Goal: Task Accomplishment & Management: Use online tool/utility

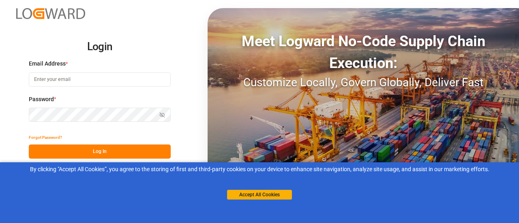
click at [182, 107] on div "Login Email Address * Password * Show password Forgot Password? Log In OR Micro…" at bounding box center [259, 111] width 519 height 223
click at [255, 191] on button "Accept All Cookies" at bounding box center [259, 195] width 65 height 10
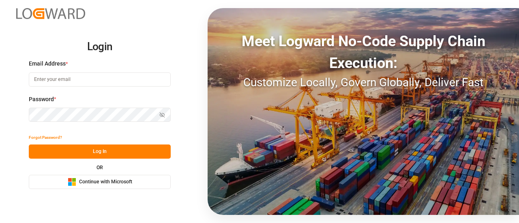
click at [147, 148] on button "Log In" at bounding box center [100, 152] width 142 height 14
click at [131, 180] on span "Continue with Microsoft" at bounding box center [105, 182] width 53 height 7
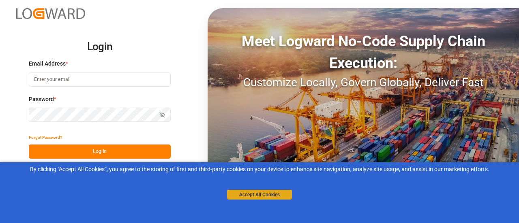
click at [247, 193] on button "Accept All Cookies" at bounding box center [259, 195] width 65 height 10
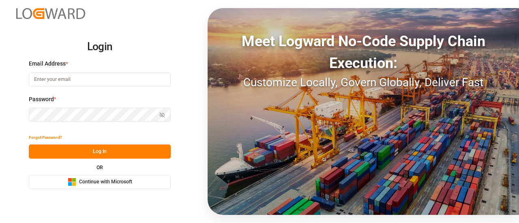
click at [94, 178] on div "Microsoft Logo Continue with Microsoft" at bounding box center [100, 182] width 64 height 9
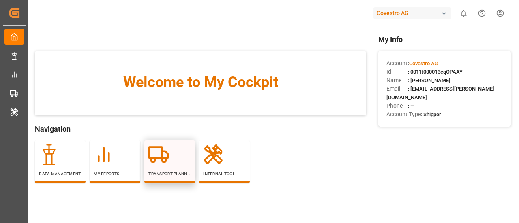
click at [170, 163] on div at bounding box center [169, 155] width 43 height 20
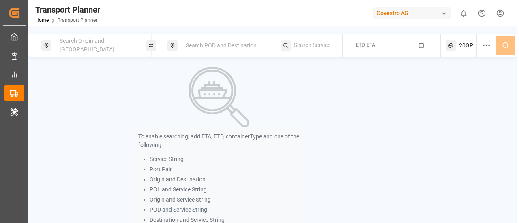
click at [95, 45] on span "Search Origin and POL" at bounding box center [87, 45] width 55 height 15
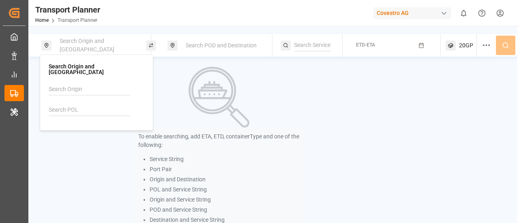
click at [74, 104] on input at bounding box center [90, 110] width 82 height 12
paste input "NLRTM"
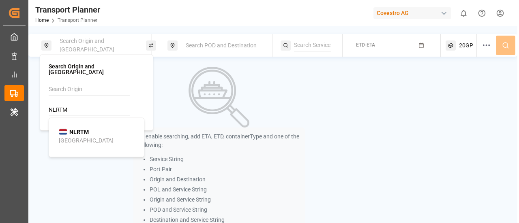
type input "NLRTM"
click at [102, 128] on div "NLRTM Rotterdam" at bounding box center [98, 136] width 79 height 17
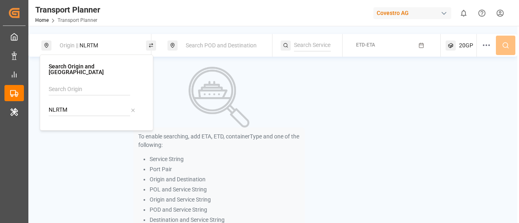
click at [209, 41] on div "Search POD and Destination" at bounding box center [223, 45] width 84 height 15
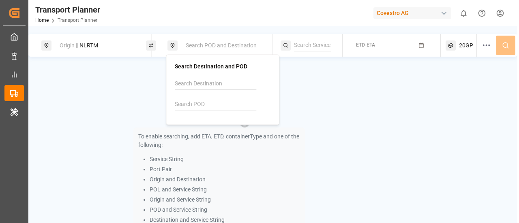
click at [191, 105] on input at bounding box center [216, 105] width 82 height 12
paste input "JPTYO"
type input "JPTYO"
click at [217, 127] on div "JPTYO Tokyo" at bounding box center [224, 130] width 79 height 17
click at [311, 43] on input at bounding box center [312, 45] width 37 height 12
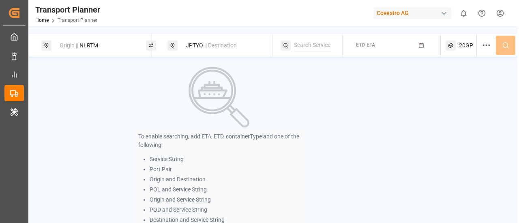
paste input "FP1"
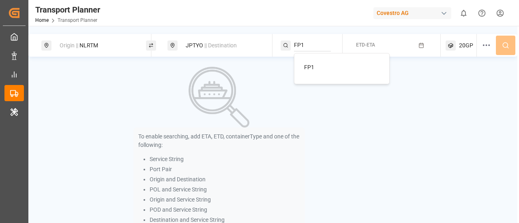
type input "FP1"
click at [312, 69] on span "FP1" at bounding box center [309, 67] width 10 height 6
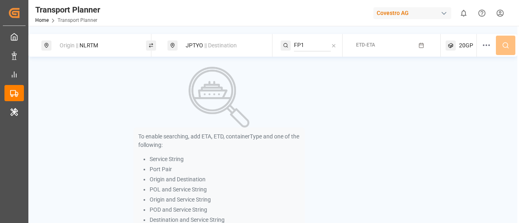
click at [376, 38] on button "ETD-ETA" at bounding box center [392, 46] width 88 height 16
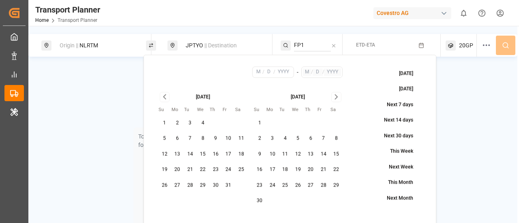
click at [161, 99] on icon "Go to previous month" at bounding box center [164, 97] width 9 height 10
click at [162, 185] on button "28" at bounding box center [164, 185] width 13 height 13
type input "9"
type input "28"
type input "2025"
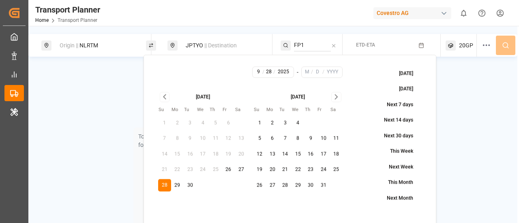
click at [337, 96] on icon "Go to next month" at bounding box center [336, 97] width 2 height 4
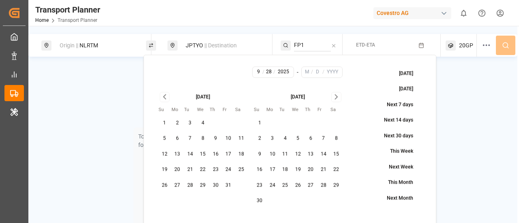
click at [337, 96] on icon "Go to next month" at bounding box center [336, 97] width 2 height 4
click at [339, 97] on icon "Go to next month" at bounding box center [336, 97] width 9 height 10
click at [338, 182] on button "31" at bounding box center [336, 185] width 13 height 13
type input "1"
type input "31"
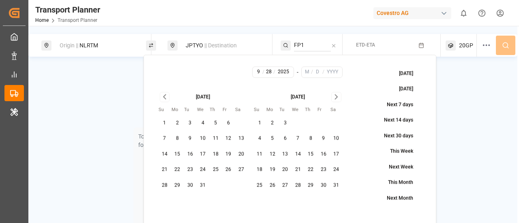
type input "2026"
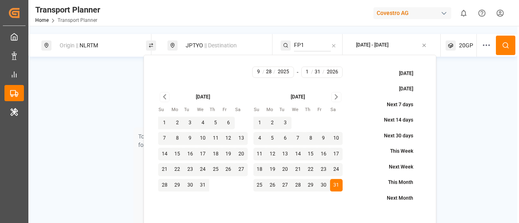
click at [500, 49] on button at bounding box center [505, 45] width 19 height 19
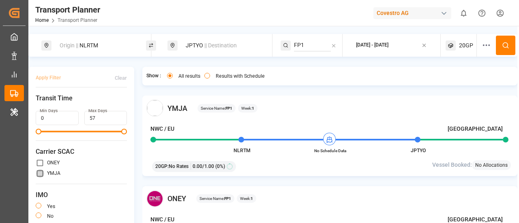
click at [41, 174] on input "primary checkbox" at bounding box center [40, 174] width 9 height 9
checkbox input "true"
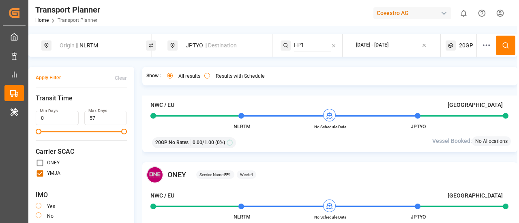
scroll to position [649, 0]
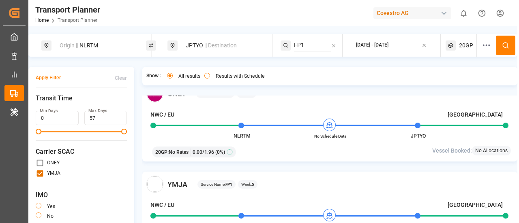
click at [54, 79] on button "Apply Filter" at bounding box center [48, 78] width 25 height 14
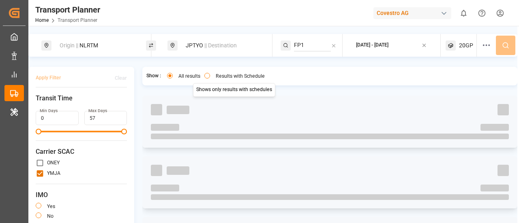
click at [208, 77] on button "Results with Schedule" at bounding box center [207, 76] width 6 height 6
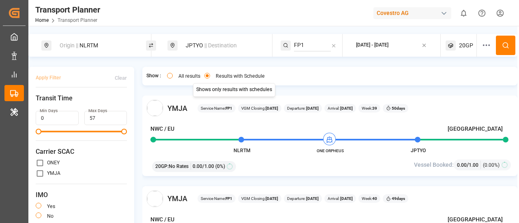
type button "only"
click at [112, 43] on div "Origin || NLRTM" at bounding box center [97, 45] width 84 height 15
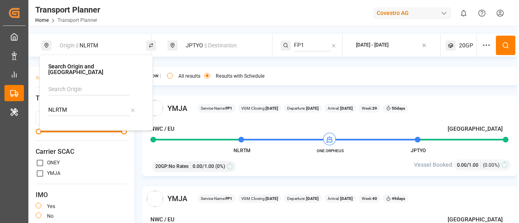
click at [101, 111] on div "NLRTM" at bounding box center [96, 103] width 96 height 39
click at [100, 107] on input "NLRTM" at bounding box center [89, 110] width 82 height 12
paste input "DEHA"
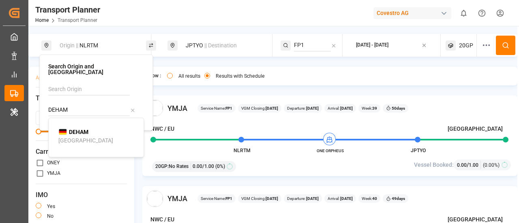
type input "DEHAM"
click at [79, 129] on b "DEHAM" at bounding box center [78, 132] width 19 height 6
click at [502, 46] on icon at bounding box center [505, 45] width 7 height 7
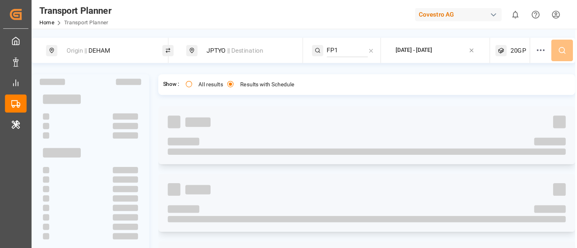
scroll to position [41, 0]
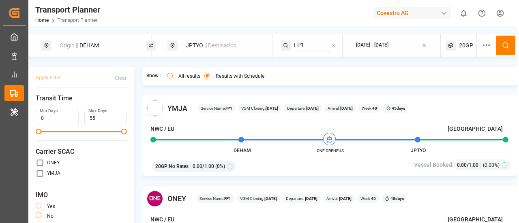
click at [41, 173] on input "primary checkbox" at bounding box center [40, 174] width 9 height 9
checkbox input "true"
drag, startPoint x: 62, startPoint y: 77, endPoint x: 67, endPoint y: 74, distance: 5.4
click at [62, 77] on div "Apply Filter Clear" at bounding box center [81, 79] width 91 height 17
click at [47, 77] on button "Apply Filter" at bounding box center [48, 78] width 25 height 14
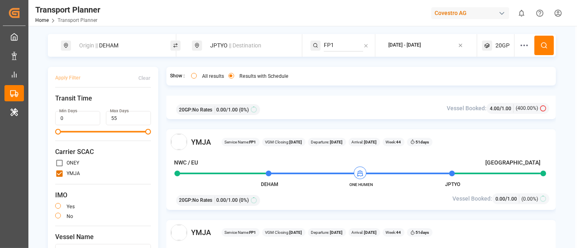
scroll to position [721, 0]
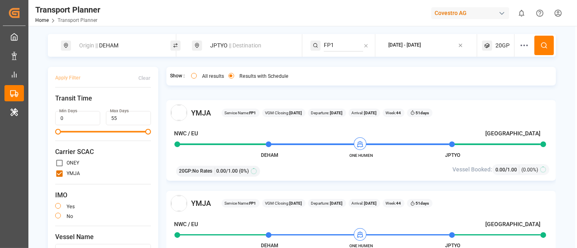
click at [247, 45] on span "|| Destination" at bounding box center [245, 45] width 32 height 6
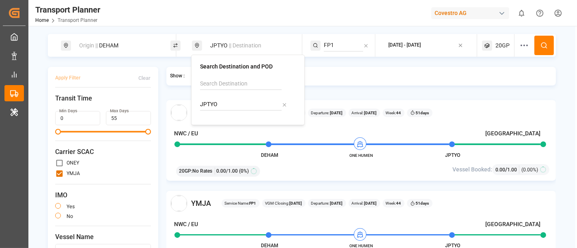
click at [123, 42] on div "Origin || DEHAM" at bounding box center [118, 45] width 88 height 15
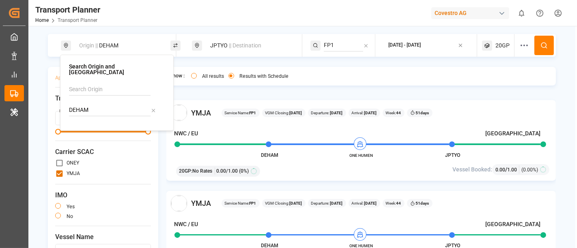
click at [107, 110] on input "DEHAM" at bounding box center [110, 110] width 82 height 12
paste input "FRLEH"
type input "FRLEH"
click at [114, 128] on div "FRLEH Le Havre" at bounding box center [118, 136] width 79 height 17
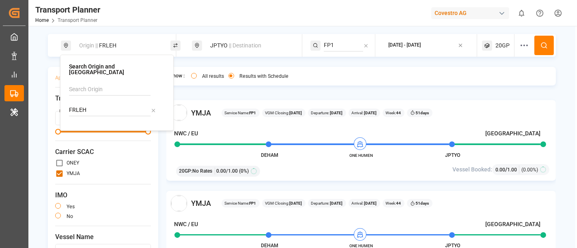
click at [519, 47] on button at bounding box center [543, 45] width 19 height 19
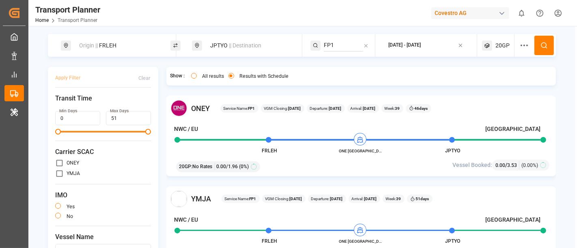
click at [57, 173] on input "primary checkbox" at bounding box center [59, 174] width 9 height 9
checkbox input "true"
click at [68, 77] on button "Apply Filter" at bounding box center [67, 78] width 25 height 14
click at [247, 43] on span "|| Destination" at bounding box center [245, 45] width 32 height 6
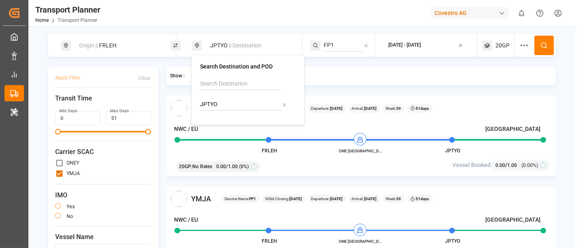
click at [229, 96] on div "JPTYO" at bounding box center [248, 97] width 96 height 39
click at [229, 105] on input "JPTYO" at bounding box center [241, 105] width 82 height 12
paste input "SMZ"
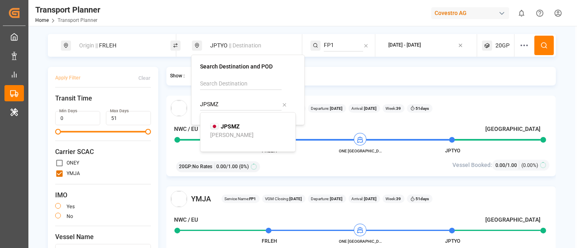
type input "JPSMZ"
click at [235, 131] on div "JPSMZ Shimizu" at bounding box center [249, 130] width 79 height 17
click at [338, 45] on input "FP1" at bounding box center [343, 45] width 39 height 12
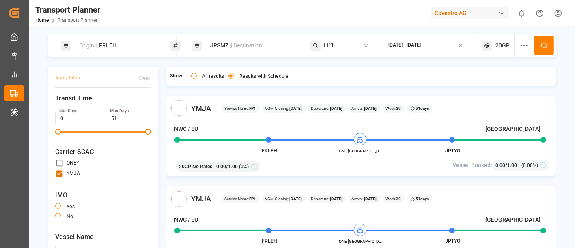
paste input "E5"
type input "FE5"
click at [344, 70] on div "FE5" at bounding box center [373, 67] width 79 height 9
click at [519, 40] on button at bounding box center [543, 45] width 19 height 19
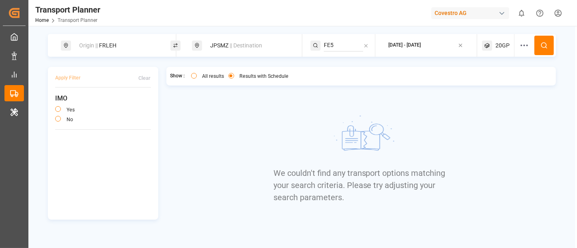
click at [498, 47] on span "20GP" at bounding box center [502, 45] width 14 height 9
click at [479, 83] on small "20GP" at bounding box center [483, 85] width 28 height 6
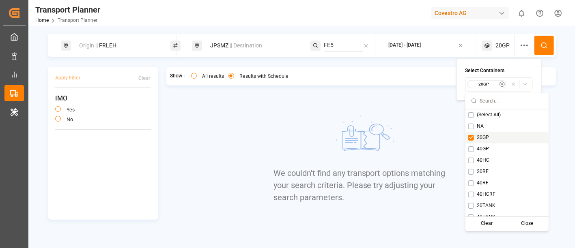
click at [467, 137] on div "20GP" at bounding box center [506, 137] width 83 height 11
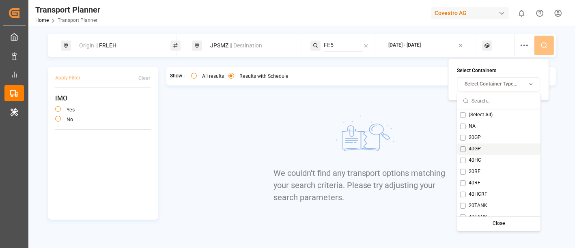
click at [465, 150] on button "Suggestions" at bounding box center [463, 149] width 6 height 6
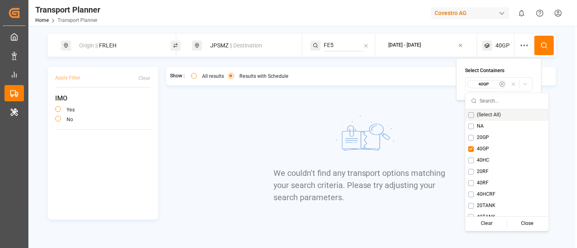
click at [519, 45] on button at bounding box center [543, 45] width 19 height 19
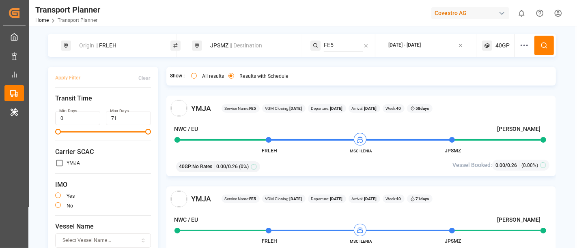
click at [127, 43] on div "Origin || FRLEH" at bounding box center [118, 45] width 88 height 15
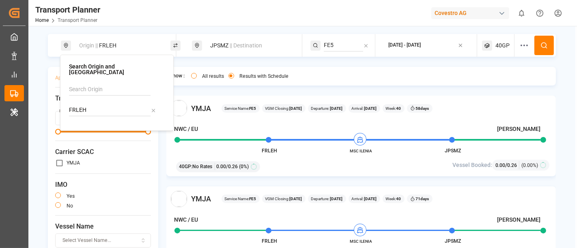
click at [101, 105] on input "FRLEH" at bounding box center [110, 110] width 82 height 12
paste input "NLRTM"
type input "NLRTM"
click at [99, 128] on span "NLRTM" at bounding box center [99, 132] width 19 height 9
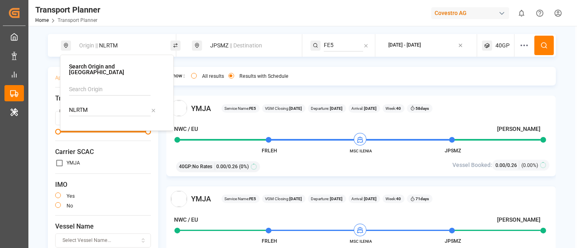
click at [519, 44] on button at bounding box center [543, 45] width 19 height 19
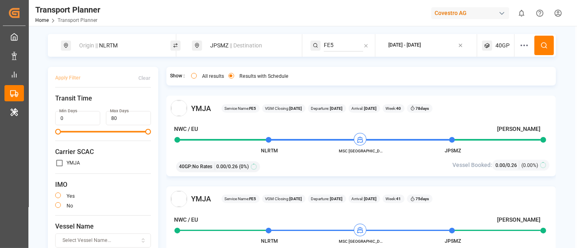
click at [112, 46] on div "Origin || NLRTM" at bounding box center [118, 45] width 88 height 15
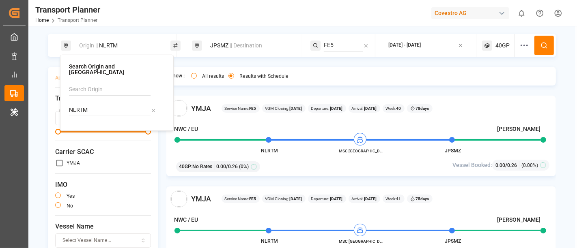
click at [97, 104] on input "NLRTM" at bounding box center [110, 110] width 82 height 12
paste input "DEHA"
type input "DEHAM"
click at [101, 129] on b "DEHAM" at bounding box center [99, 132] width 19 height 6
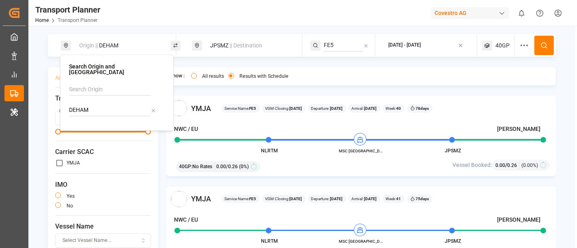
click at [519, 47] on button at bounding box center [543, 45] width 19 height 19
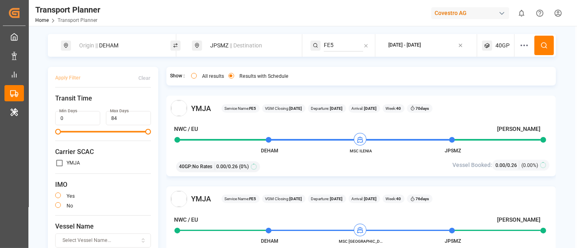
click at [250, 44] on span "|| Destination" at bounding box center [246, 45] width 32 height 6
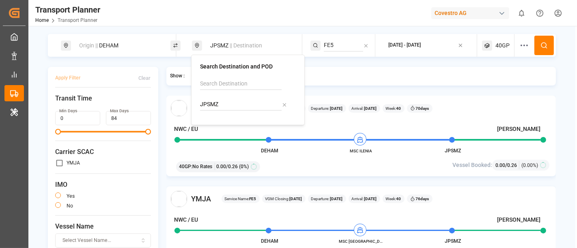
click at [212, 102] on input "JPSMZ" at bounding box center [241, 105] width 82 height 12
paste input "TWKHH"
type input "TWKHH"
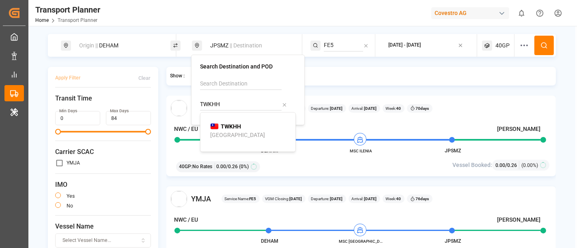
click at [245, 125] on div "TWKHH Kaohsiung" at bounding box center [249, 130] width 79 height 17
click at [341, 44] on input "FE5" at bounding box center [343, 45] width 39 height 12
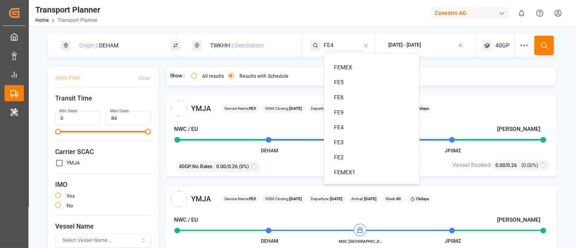
type input "FE4"
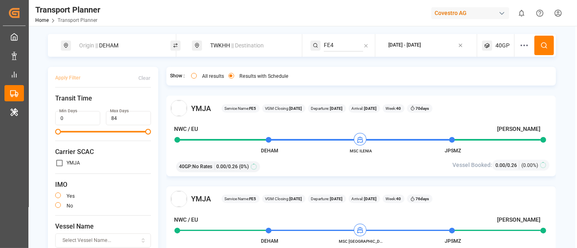
click at [519, 40] on button at bounding box center [543, 45] width 19 height 19
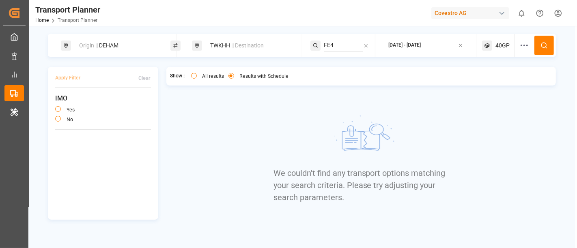
click at [504, 45] on span "40GP" at bounding box center [502, 45] width 14 height 9
click at [489, 86] on small "40GP" at bounding box center [483, 85] width 28 height 6
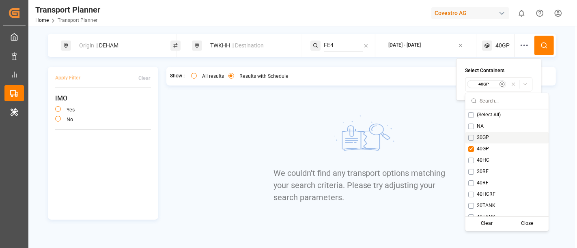
click at [470, 137] on button "Suggestions" at bounding box center [471, 138] width 6 height 6
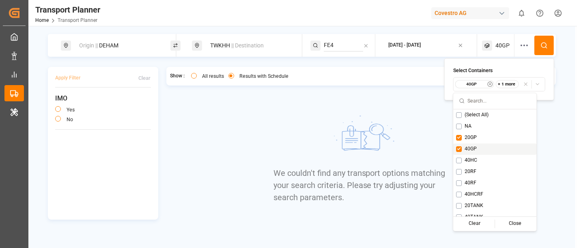
click at [468, 146] on span "40GP" at bounding box center [470, 149] width 12 height 7
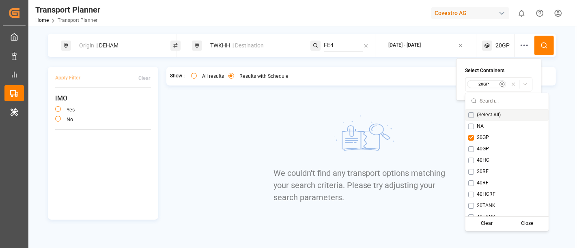
click at [519, 47] on button at bounding box center [543, 45] width 19 height 19
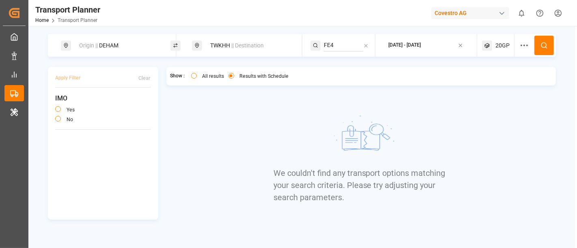
click at [500, 50] on div "20GP" at bounding box center [498, 45] width 32 height 23
click at [491, 84] on small "20GP" at bounding box center [483, 85] width 28 height 6
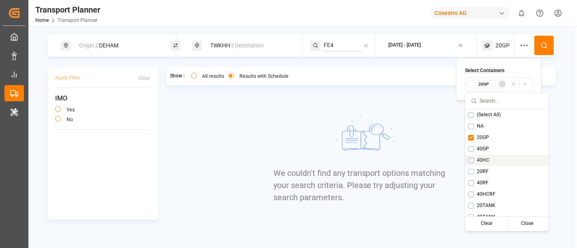
click at [472, 160] on button "Suggestions" at bounding box center [471, 160] width 6 height 6
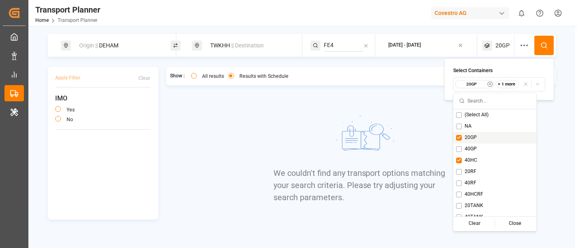
click at [472, 139] on span "20GP" at bounding box center [470, 137] width 12 height 7
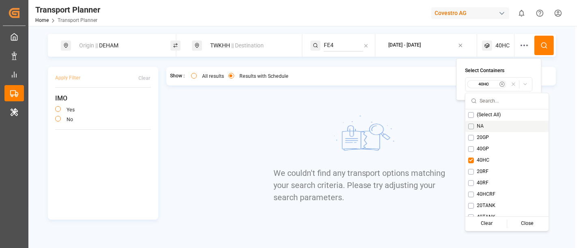
click at [519, 43] on button at bounding box center [543, 45] width 19 height 19
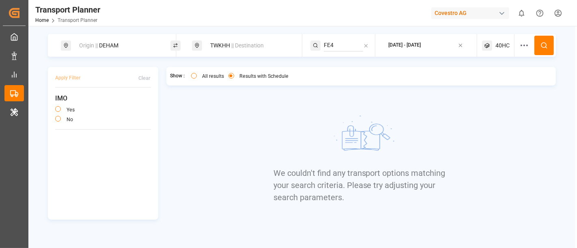
click at [496, 44] on span "40HC" at bounding box center [502, 45] width 14 height 9
click at [488, 85] on small "40HC" at bounding box center [483, 85] width 28 height 6
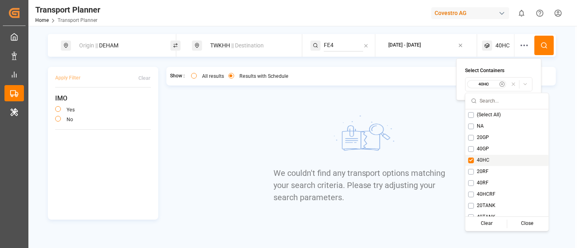
click at [486, 163] on span "40HC" at bounding box center [483, 160] width 13 height 7
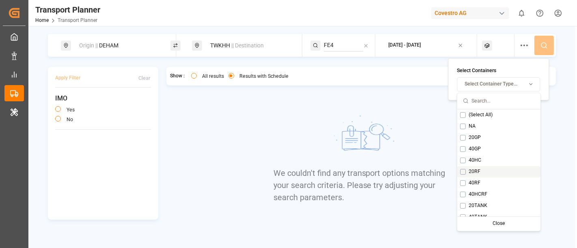
click at [483, 169] on div "20RF" at bounding box center [498, 171] width 83 height 11
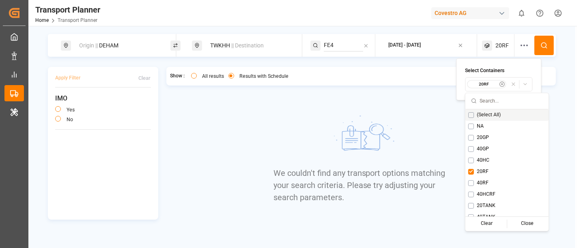
click at [519, 38] on button at bounding box center [543, 45] width 19 height 19
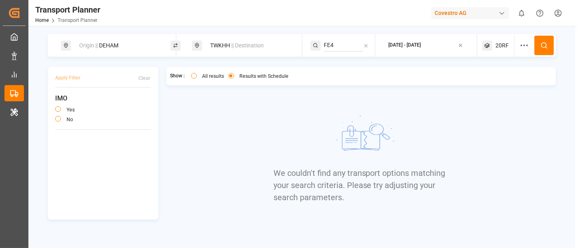
click at [496, 42] on span "20RF" at bounding box center [501, 45] width 13 height 9
click at [476, 88] on div "20RF" at bounding box center [486, 84] width 39 height 8
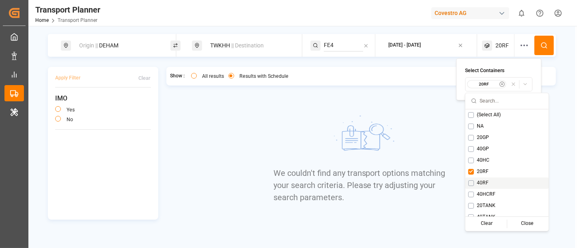
scroll to position [6, 0]
click at [485, 163] on span "20RF" at bounding box center [483, 165] width 12 height 7
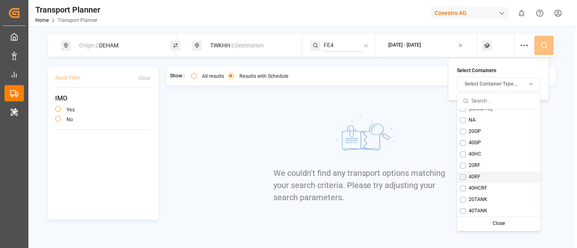
click at [486, 172] on div "40RF" at bounding box center [498, 176] width 83 height 11
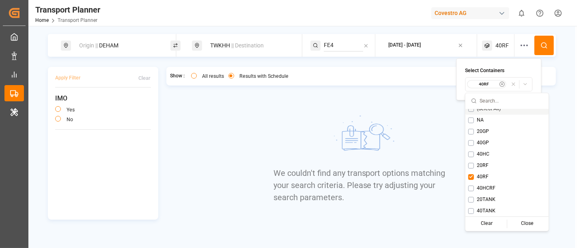
click at [519, 43] on icon at bounding box center [543, 45] width 7 height 7
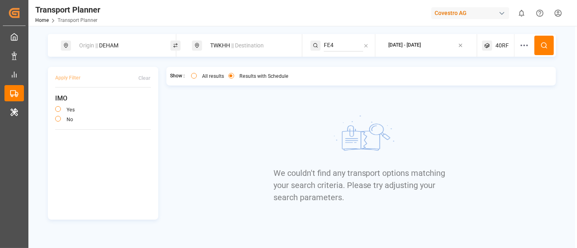
click at [500, 49] on span "40RF" at bounding box center [501, 45] width 13 height 9
click at [483, 80] on div "40RF" at bounding box center [486, 84] width 39 height 8
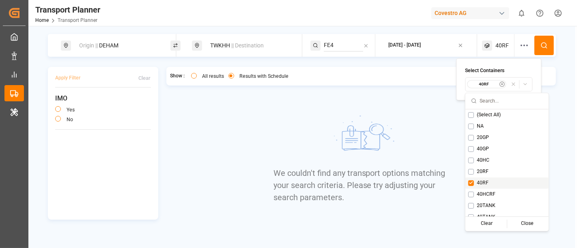
click at [484, 175] on span "20RF" at bounding box center [483, 171] width 12 height 7
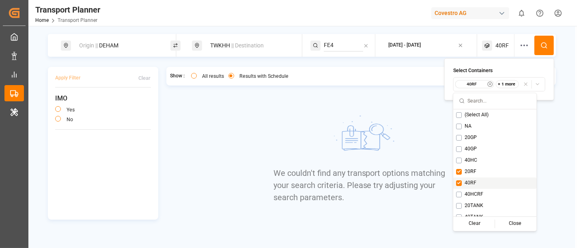
click at [487, 183] on div "40RF" at bounding box center [494, 182] width 83 height 11
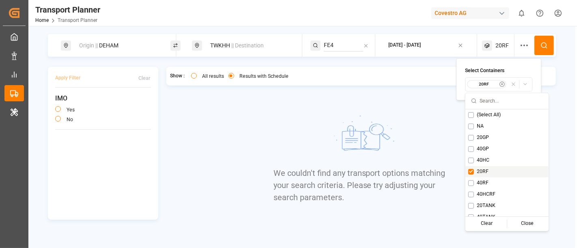
drag, startPoint x: 494, startPoint y: 168, endPoint x: 498, endPoint y: 181, distance: 13.1
click at [494, 168] on div "20RF" at bounding box center [506, 171] width 83 height 11
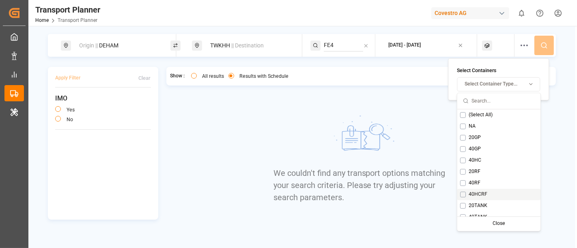
click at [492, 192] on div "40HCRF" at bounding box center [498, 194] width 83 height 11
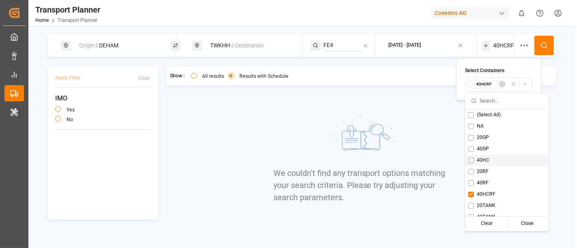
click at [519, 47] on icon at bounding box center [543, 45] width 7 height 7
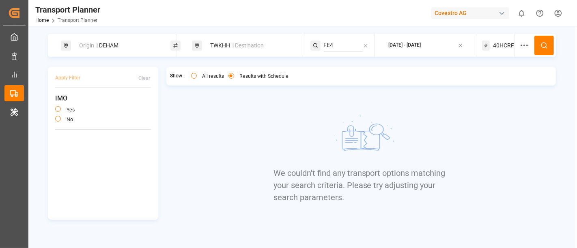
click at [496, 42] on span "40HCRF" at bounding box center [503, 45] width 21 height 9
click at [495, 85] on small "40HCRF" at bounding box center [483, 85] width 28 height 6
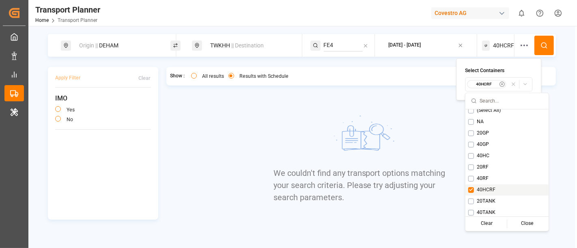
scroll to position [6, 0]
click at [497, 191] on div "40HCRF" at bounding box center [506, 188] width 83 height 11
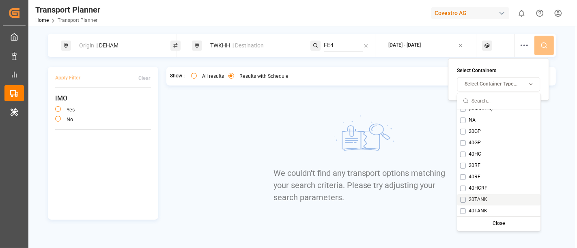
click at [488, 194] on div "20TANK" at bounding box center [498, 199] width 83 height 11
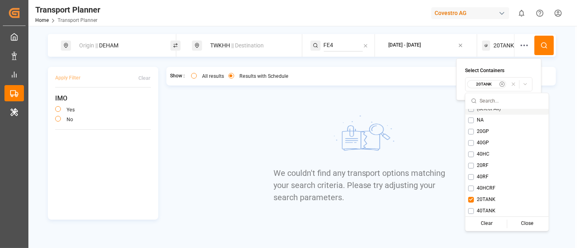
click at [519, 40] on button at bounding box center [543, 45] width 19 height 19
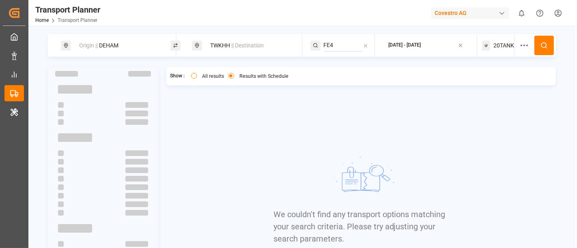
click at [500, 49] on span "20TANK" at bounding box center [503, 45] width 21 height 9
click at [491, 82] on small "20TANK" at bounding box center [482, 85] width 28 height 6
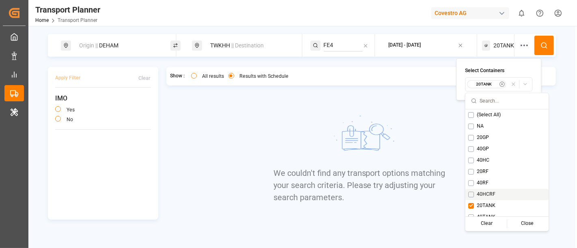
scroll to position [6, 0]
click at [491, 200] on span "20TANK" at bounding box center [486, 199] width 19 height 7
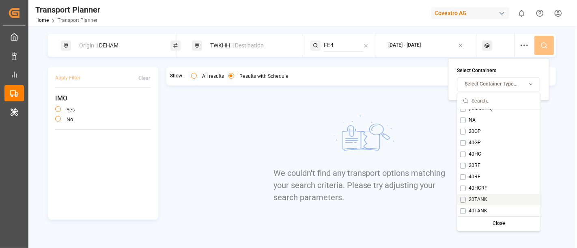
click at [491, 206] on div "40TANK" at bounding box center [498, 210] width 83 height 11
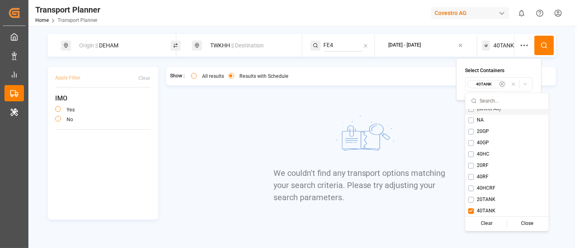
click at [519, 43] on icon at bounding box center [543, 45] width 7 height 7
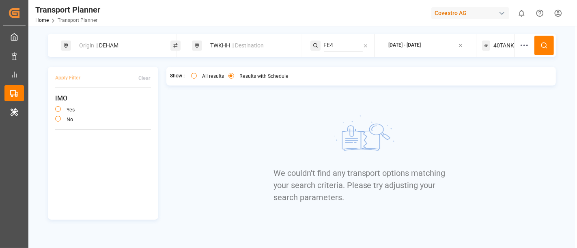
click at [489, 47] on icon at bounding box center [486, 46] width 8 height 10
click at [477, 83] on small "40TANK" at bounding box center [483, 85] width 28 height 6
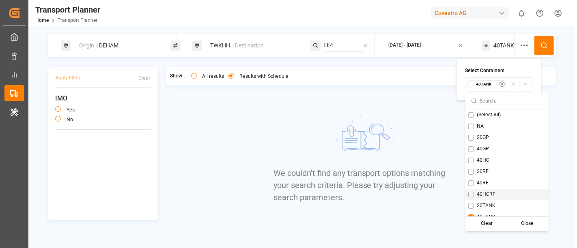
scroll to position [6, 0]
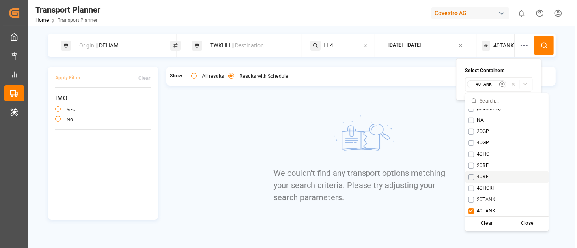
click at [471, 179] on button "Suggestions" at bounding box center [471, 177] width 6 height 6
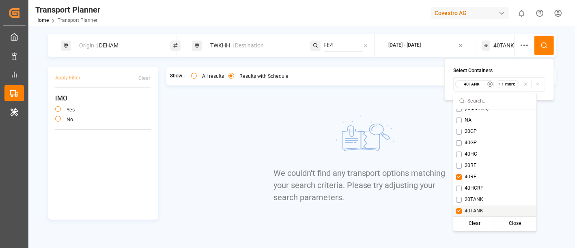
click at [457, 210] on button "Suggestions" at bounding box center [459, 211] width 6 height 6
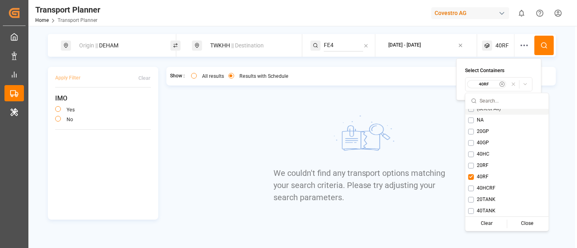
click at [519, 50] on button at bounding box center [543, 45] width 19 height 19
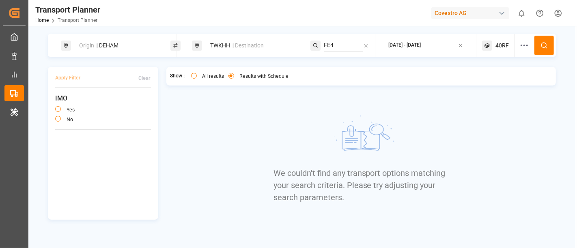
click at [131, 41] on div "Origin || DEHAM" at bounding box center [118, 45] width 88 height 15
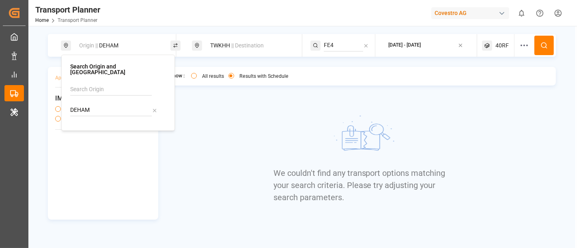
click at [103, 104] on input "DEHAM" at bounding box center [111, 110] width 82 height 12
paste input "NLRT"
type input "NLRTM"
click at [110, 130] on div "NLRTM Rotterdam" at bounding box center [119, 136] width 79 height 17
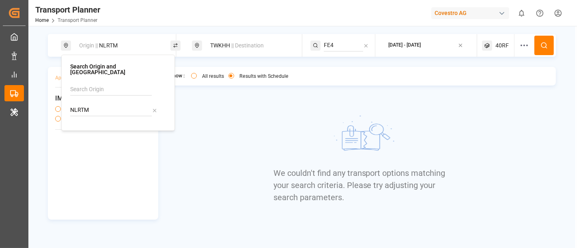
click at [519, 40] on button at bounding box center [543, 45] width 19 height 19
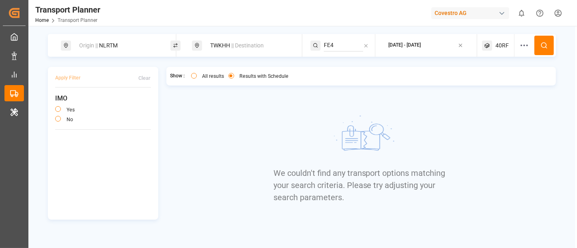
click at [488, 42] on icon at bounding box center [487, 46] width 10 height 10
click at [490, 81] on div "40RF" at bounding box center [486, 84] width 39 height 8
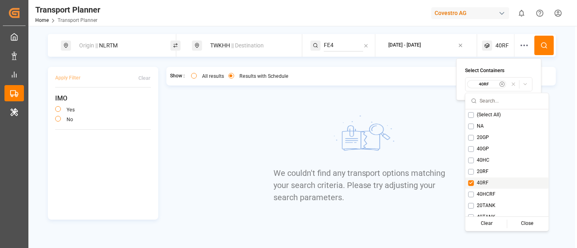
click at [470, 180] on button "Suggestions" at bounding box center [471, 183] width 6 height 6
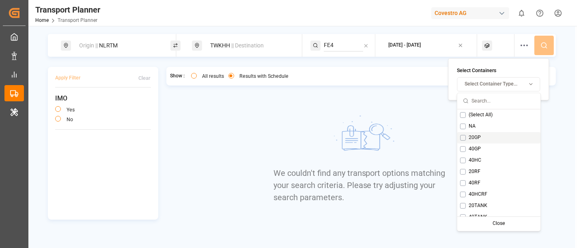
click at [463, 138] on button "Suggestions" at bounding box center [463, 138] width 6 height 6
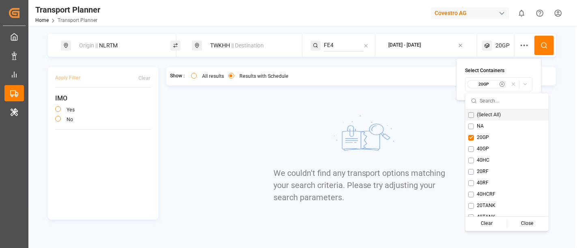
click at [519, 39] on button at bounding box center [543, 45] width 19 height 19
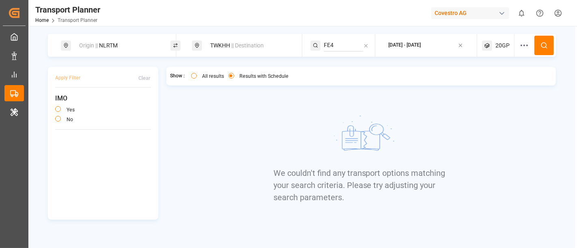
click at [493, 45] on div "20GP" at bounding box center [498, 45] width 32 height 23
click at [475, 86] on small "20GP" at bounding box center [483, 85] width 28 height 6
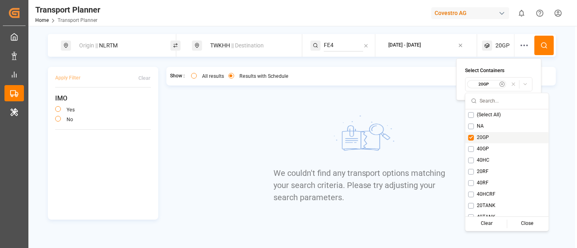
click at [469, 135] on button "Suggestions" at bounding box center [471, 138] width 6 height 6
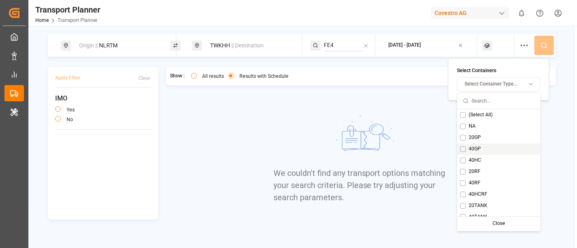
click at [468, 147] on span "40GP" at bounding box center [474, 149] width 12 height 7
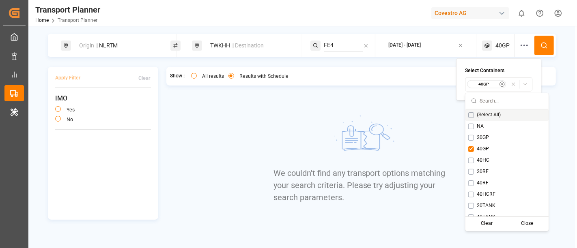
click at [519, 43] on icon at bounding box center [543, 45] width 7 height 7
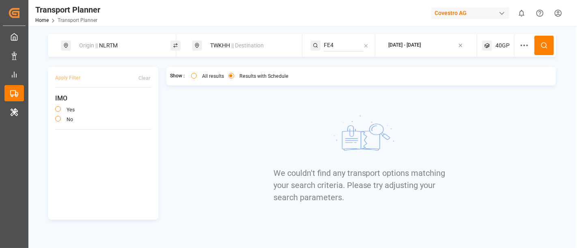
click at [498, 47] on span "40GP" at bounding box center [502, 45] width 14 height 9
click at [487, 84] on small "40GP" at bounding box center [483, 85] width 28 height 6
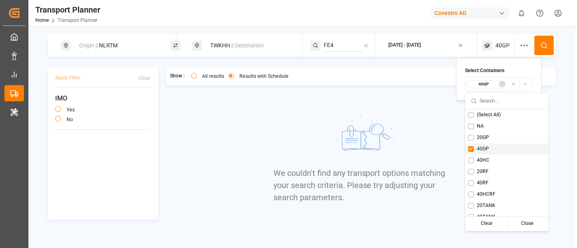
click at [486, 144] on div "40GP" at bounding box center [506, 148] width 83 height 11
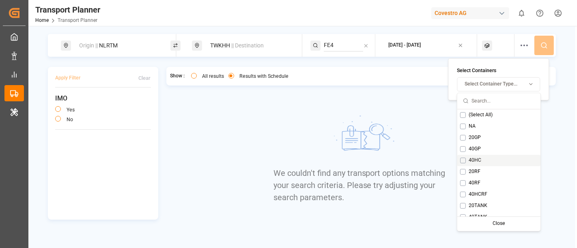
click at [491, 158] on div "40HC" at bounding box center [498, 160] width 83 height 11
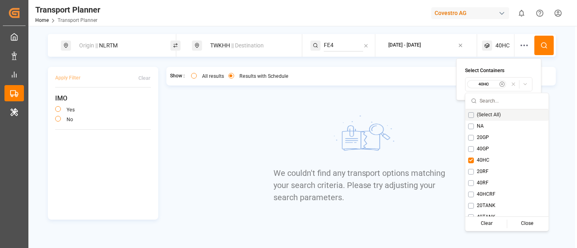
click at [519, 49] on icon at bounding box center [543, 45] width 7 height 7
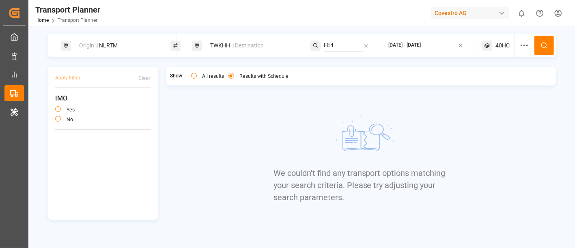
click at [504, 42] on span "40HC" at bounding box center [502, 45] width 14 height 9
click at [491, 80] on div "40HC" at bounding box center [499, 84] width 64 height 9
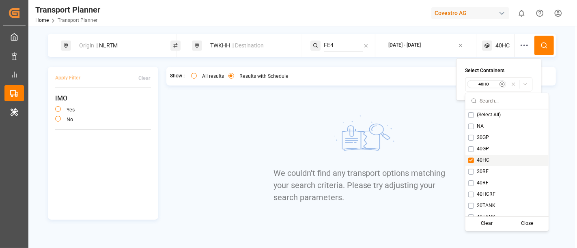
click at [477, 163] on span "40HC" at bounding box center [483, 160] width 13 height 7
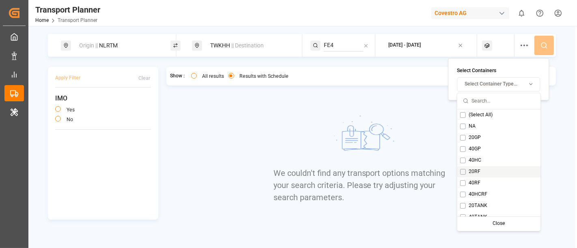
click at [493, 175] on div "20RF" at bounding box center [498, 171] width 83 height 11
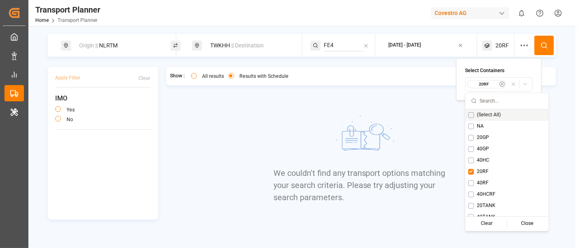
click at [519, 34] on div "Origin || NLRTM TWKHH || Destination FE4 2025-09-28 - 2026-01-31 20RF" at bounding box center [302, 45] width 508 height 23
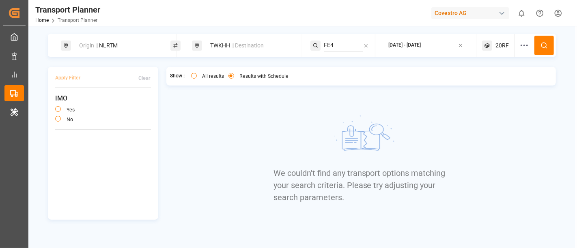
click at [519, 43] on button at bounding box center [543, 45] width 19 height 19
click at [490, 45] on icon at bounding box center [487, 46] width 10 height 10
click at [492, 83] on small "20RF" at bounding box center [483, 85] width 28 height 6
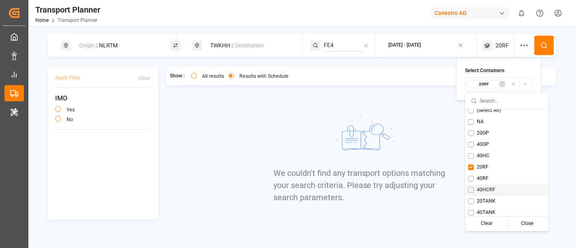
scroll to position [6, 0]
click at [490, 170] on div "20RF" at bounding box center [506, 165] width 83 height 11
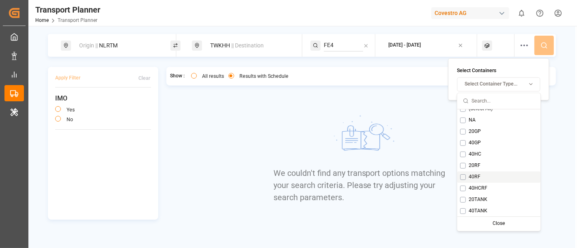
click at [488, 179] on div "40RF" at bounding box center [498, 176] width 83 height 11
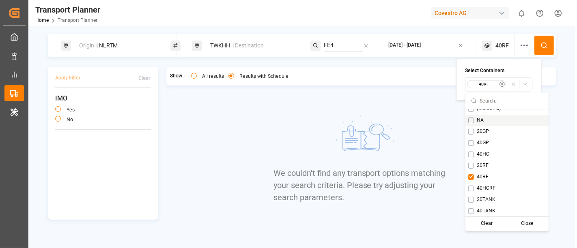
click at [519, 41] on button at bounding box center [543, 45] width 19 height 19
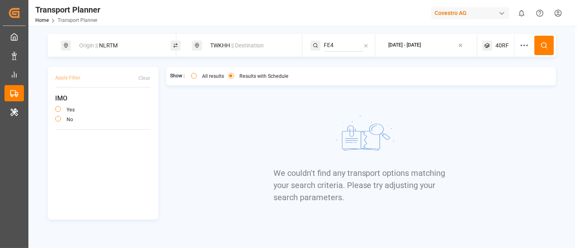
click at [497, 49] on span "40RF" at bounding box center [501, 45] width 13 height 9
click at [493, 84] on small "40RF" at bounding box center [483, 85] width 28 height 6
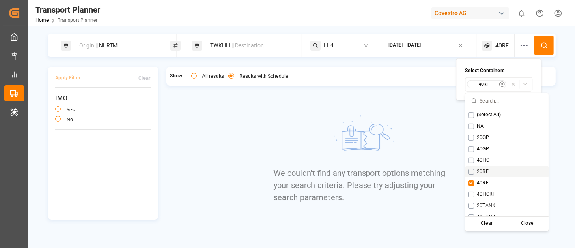
scroll to position [6, 0]
click at [496, 173] on div "40RF" at bounding box center [506, 176] width 83 height 11
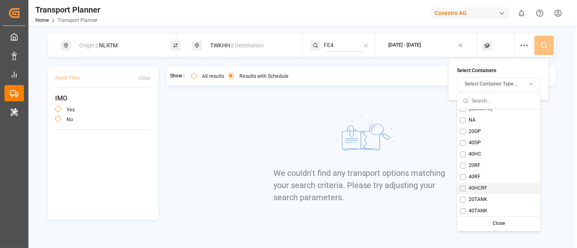
click at [498, 187] on div "40HCRF" at bounding box center [498, 188] width 83 height 11
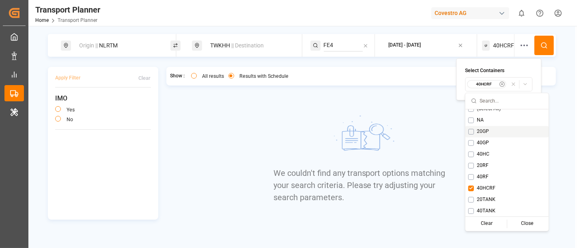
click at [519, 50] on button at bounding box center [543, 45] width 19 height 19
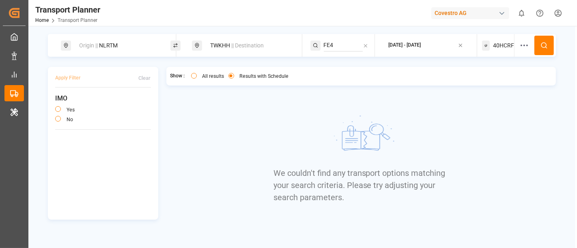
click at [500, 45] on span "40HCRF" at bounding box center [503, 45] width 21 height 9
click at [481, 80] on div "40HCRF" at bounding box center [499, 84] width 64 height 9
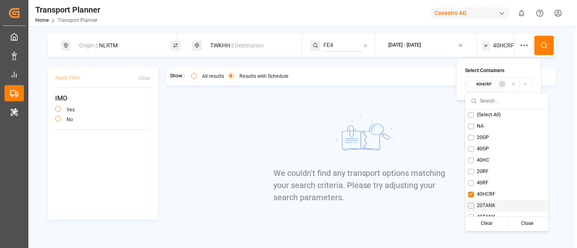
scroll to position [6, 0]
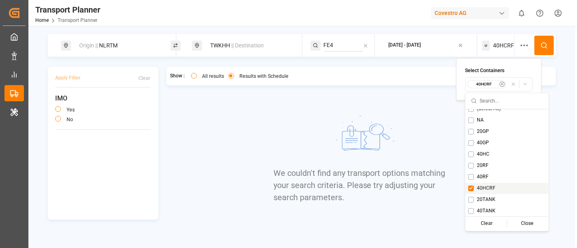
click at [492, 188] on span "40HCRF" at bounding box center [486, 188] width 19 height 7
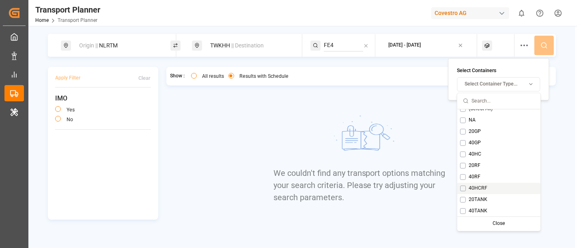
click at [497, 193] on div "40HCRF" at bounding box center [498, 188] width 83 height 11
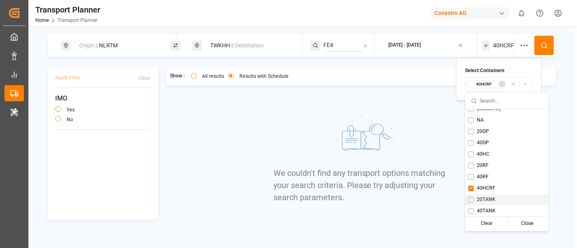
click at [507, 195] on div "20TANK" at bounding box center [506, 199] width 83 height 11
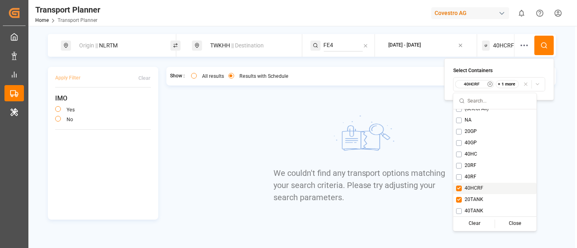
click at [508, 190] on div "40HCRF" at bounding box center [494, 188] width 83 height 11
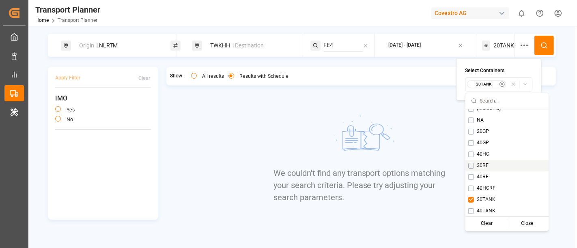
click at [519, 44] on icon at bounding box center [543, 45] width 7 height 7
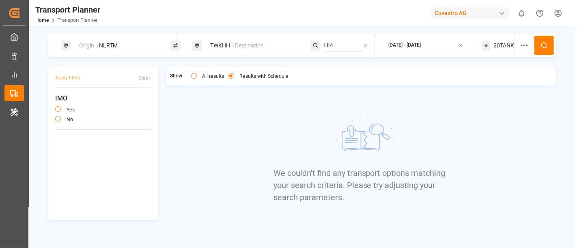
click at [499, 47] on span "20TANK" at bounding box center [503, 45] width 21 height 9
click at [490, 89] on button "20TANK" at bounding box center [498, 84] width 67 height 14
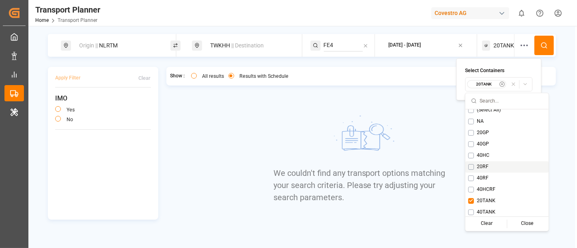
scroll to position [6, 0]
click at [496, 195] on div "20TANK" at bounding box center [506, 199] width 83 height 11
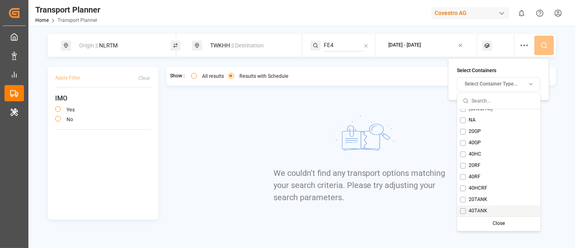
click at [499, 206] on div "40TANK" at bounding box center [498, 210] width 83 height 11
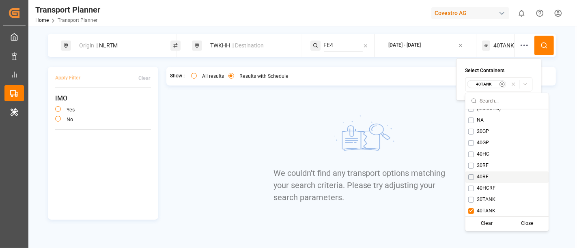
click at [519, 48] on icon at bounding box center [543, 45] width 7 height 7
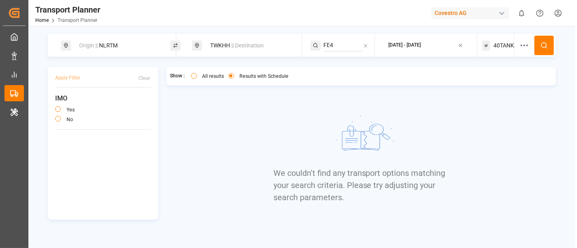
click at [519, 48] on icon at bounding box center [543, 45] width 7 height 7
click at [129, 50] on div "Origin || NLRTM" at bounding box center [118, 45] width 88 height 15
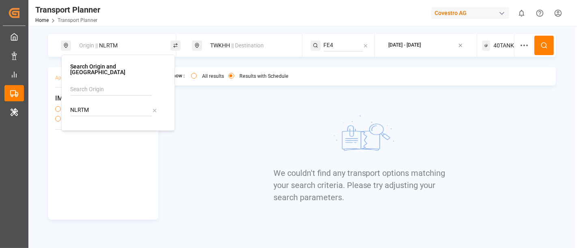
click at [106, 104] on input "NLRTM" at bounding box center [111, 110] width 82 height 12
paste input "FRLEH"
type input "FRLEH"
click at [114, 128] on div "FRLEH Le Havre" at bounding box center [119, 136] width 79 height 17
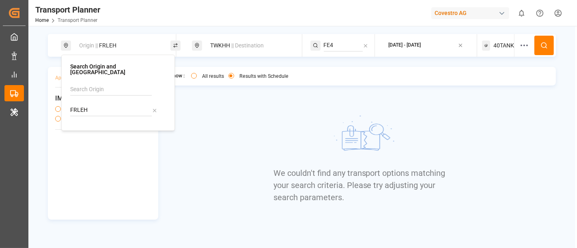
click at [519, 42] on icon at bounding box center [543, 45] width 7 height 7
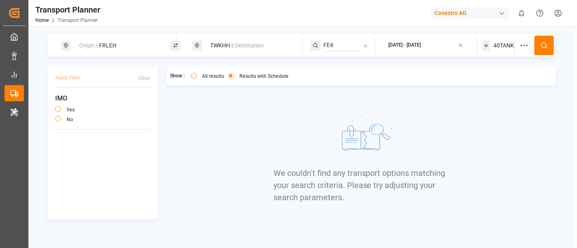
click at [504, 44] on span "40TANK" at bounding box center [503, 45] width 21 height 9
click at [474, 85] on small "40TANK" at bounding box center [483, 85] width 28 height 6
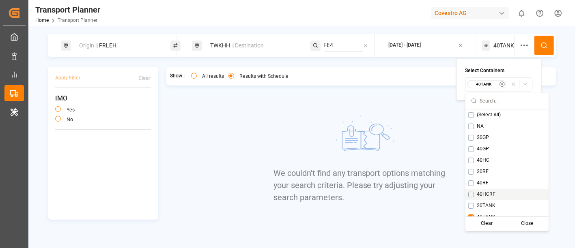
scroll to position [6, 0]
click at [500, 200] on div "20TANK" at bounding box center [506, 199] width 83 height 11
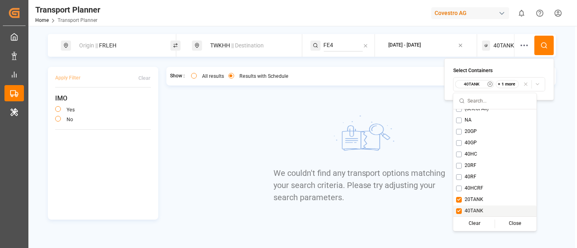
click at [496, 208] on div "40TANK" at bounding box center [494, 210] width 83 height 11
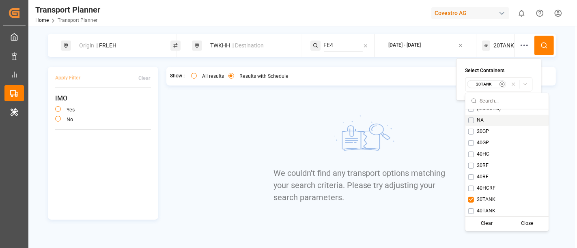
click at [519, 43] on icon at bounding box center [543, 45] width 7 height 7
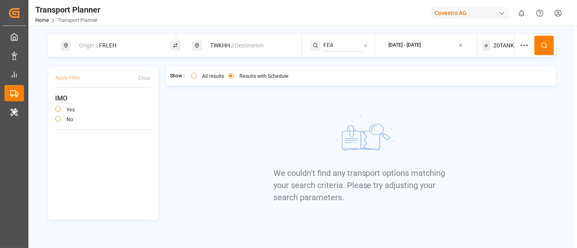
click at [496, 44] on span "20TANK" at bounding box center [503, 45] width 21 height 9
click at [480, 84] on small "20TANK" at bounding box center [483, 85] width 28 height 6
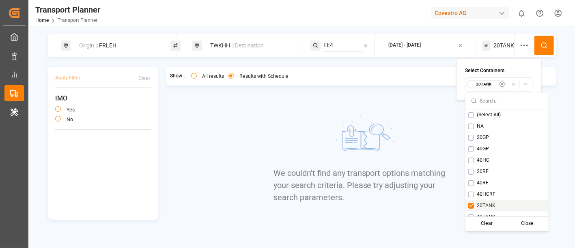
click at [481, 207] on span "20TANK" at bounding box center [486, 205] width 19 height 7
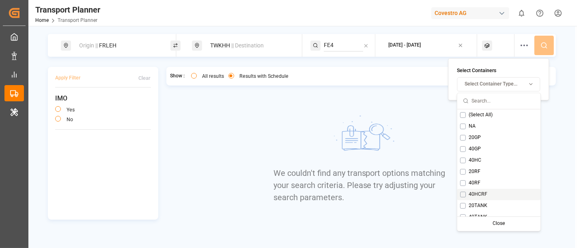
click at [484, 195] on span "40HCRF" at bounding box center [477, 194] width 19 height 7
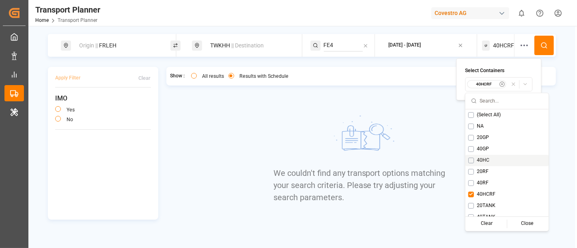
click at [519, 44] on circle at bounding box center [543, 45] width 5 height 5
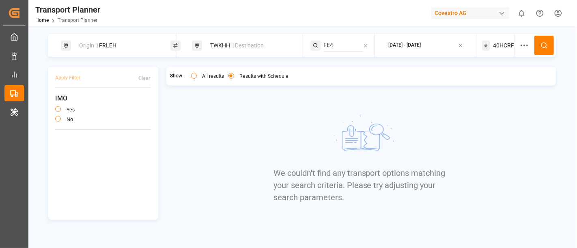
click at [504, 42] on span "40HCRF" at bounding box center [503, 45] width 21 height 9
click at [485, 91] on button "40HCRF" at bounding box center [498, 84] width 67 height 14
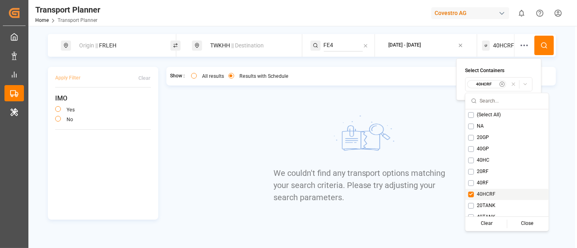
click at [495, 193] on div "40HCRF" at bounding box center [506, 194] width 83 height 11
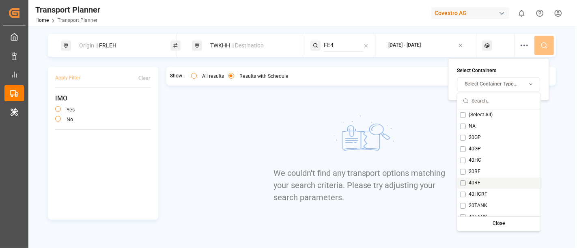
click at [496, 184] on div "40RF" at bounding box center [498, 182] width 83 height 11
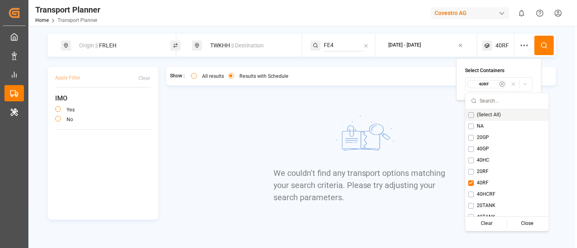
click at [519, 49] on button at bounding box center [543, 45] width 19 height 19
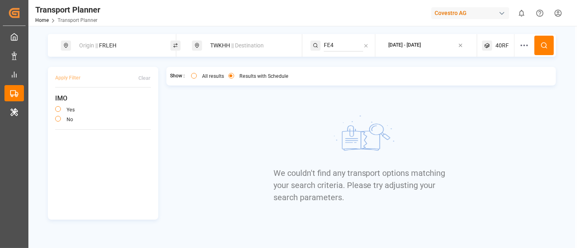
click at [507, 44] on span "40RF" at bounding box center [501, 45] width 13 height 9
click at [483, 84] on small "40RF" at bounding box center [483, 85] width 28 height 6
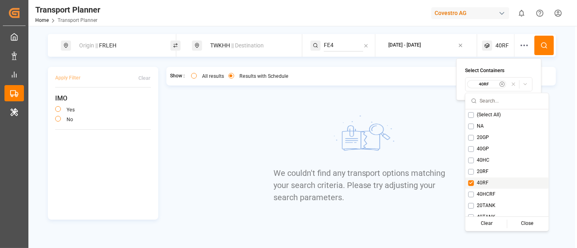
click at [484, 181] on span "40RF" at bounding box center [483, 183] width 12 height 7
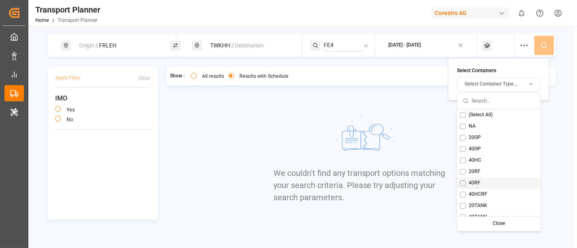
click at [491, 171] on div "20RF" at bounding box center [498, 171] width 83 height 11
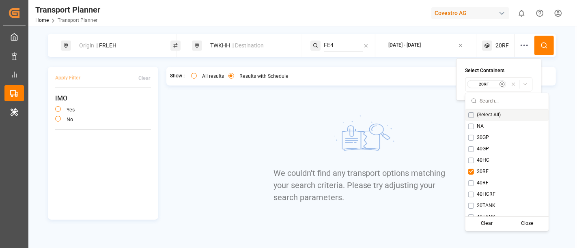
click at [519, 43] on circle at bounding box center [543, 45] width 5 height 5
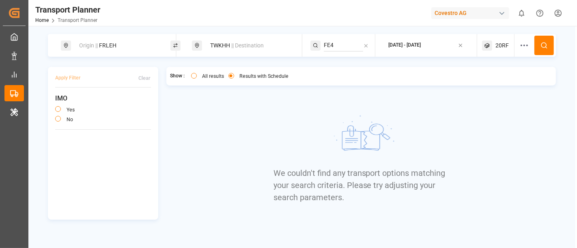
click at [491, 49] on icon at bounding box center [487, 46] width 10 height 10
click at [482, 84] on small "20RF" at bounding box center [483, 85] width 28 height 6
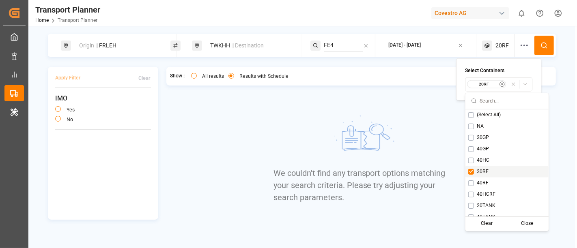
click at [502, 173] on div "20RF" at bounding box center [506, 171] width 83 height 11
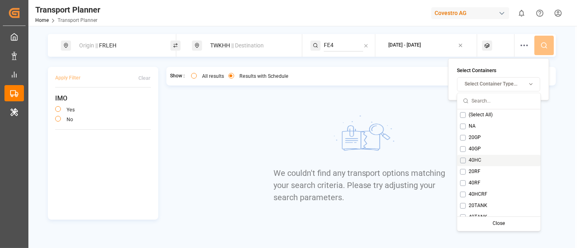
click at [503, 161] on div "40HC" at bounding box center [498, 160] width 83 height 11
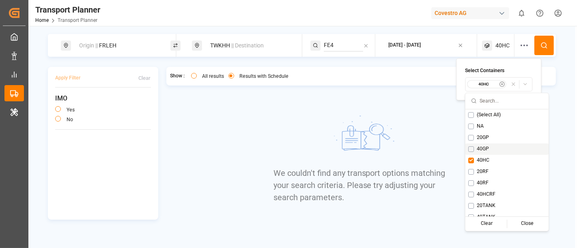
click at [519, 43] on circle at bounding box center [543, 45] width 5 height 5
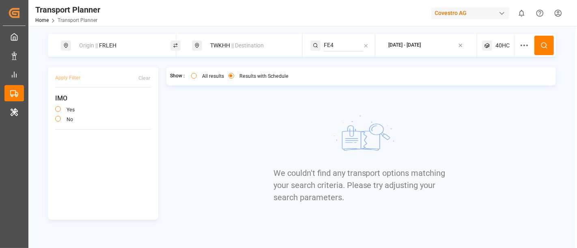
click at [496, 45] on span "40HC" at bounding box center [502, 45] width 14 height 9
click at [490, 84] on small "40HC" at bounding box center [483, 85] width 28 height 6
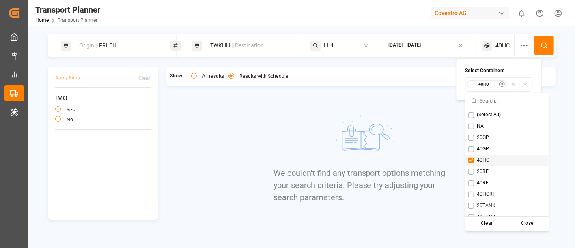
click at [487, 161] on span "40HC" at bounding box center [483, 160] width 13 height 7
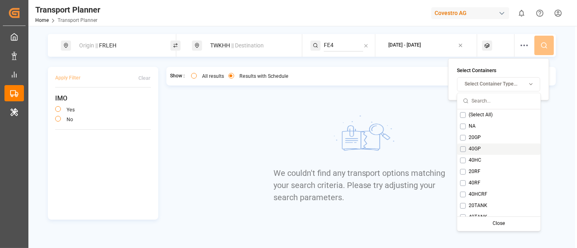
click at [498, 149] on div "40GP" at bounding box center [498, 148] width 83 height 11
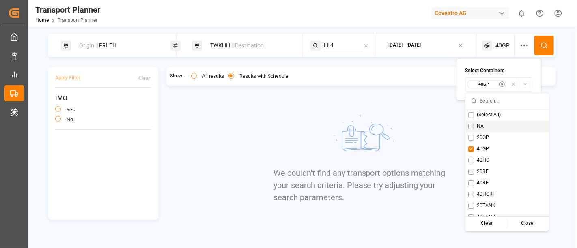
click at [519, 40] on button at bounding box center [543, 45] width 19 height 19
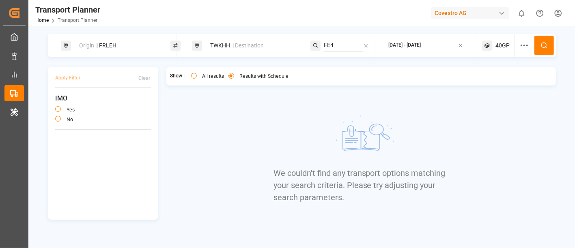
click at [495, 48] on span "40GP" at bounding box center [502, 45] width 14 height 9
click at [496, 82] on small "40GP" at bounding box center [483, 85] width 28 height 6
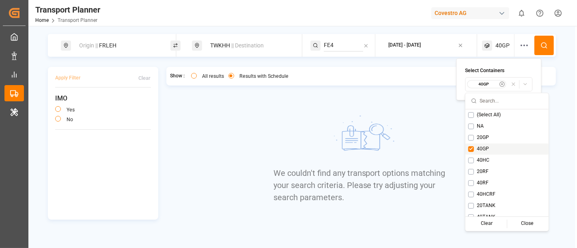
click at [484, 150] on span "40GP" at bounding box center [483, 149] width 12 height 7
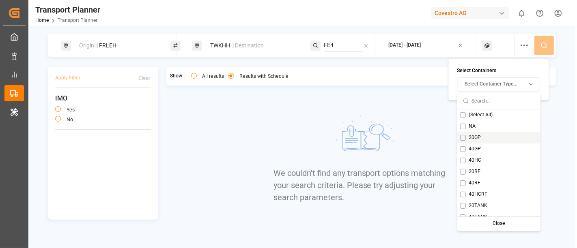
click at [497, 135] on div "20GP" at bounding box center [498, 137] width 83 height 11
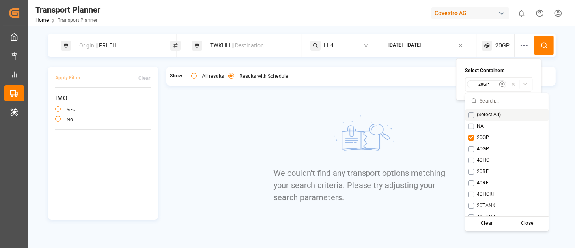
click at [519, 45] on icon at bounding box center [543, 45] width 7 height 7
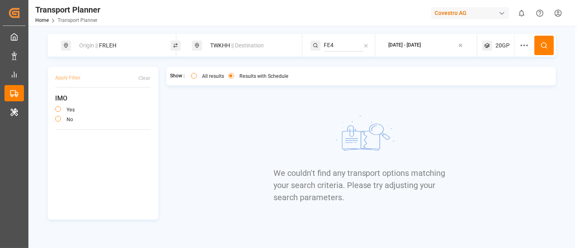
click at [494, 50] on div "20GP" at bounding box center [498, 45] width 32 height 23
click at [492, 80] on div "20GP" at bounding box center [486, 84] width 39 height 8
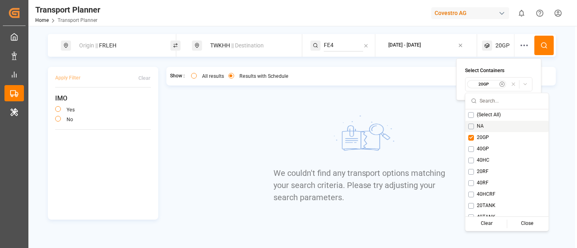
click at [130, 47] on div "Origin || FRLEH" at bounding box center [118, 45] width 88 height 15
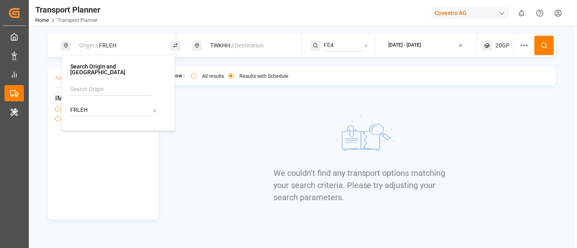
click at [101, 104] on input "FRLEH" at bounding box center [111, 110] width 82 height 12
paste input "NLRTM"
type input "NLRTM"
click at [113, 128] on div "NLRTM Rotterdam" at bounding box center [119, 136] width 79 height 17
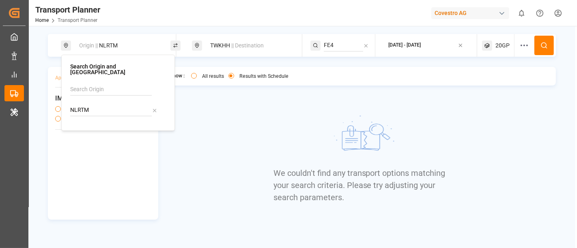
click at [245, 46] on span "|| Destination" at bounding box center [247, 45] width 32 height 6
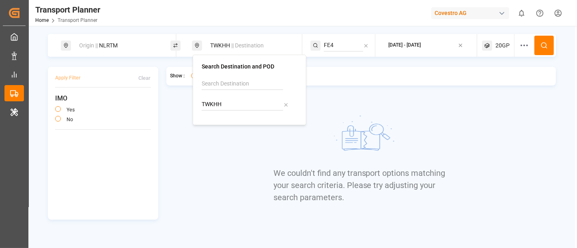
click at [235, 105] on input "TWKHH" at bounding box center [243, 105] width 82 height 12
paste input "CNTAC"
type input "CNTAC"
click at [240, 121] on li "CNTAC Taicang Pt" at bounding box center [251, 131] width 92 height 24
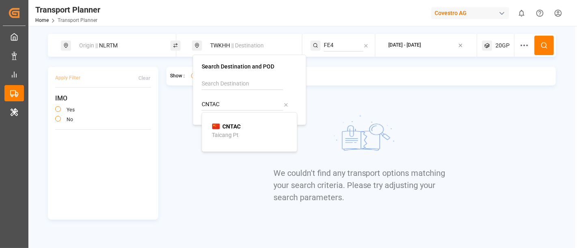
click at [241, 125] on div "CNTAC Taicang Pt" at bounding box center [251, 130] width 79 height 17
click at [519, 42] on icon at bounding box center [543, 45] width 7 height 7
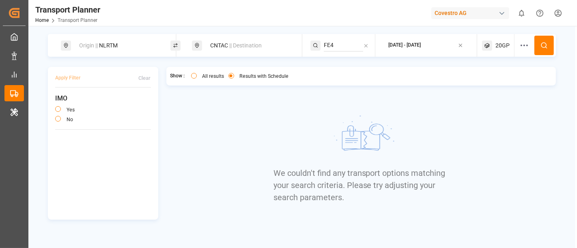
click at [496, 47] on span "20GP" at bounding box center [502, 45] width 14 height 9
click at [493, 85] on small "20GP" at bounding box center [483, 85] width 28 height 6
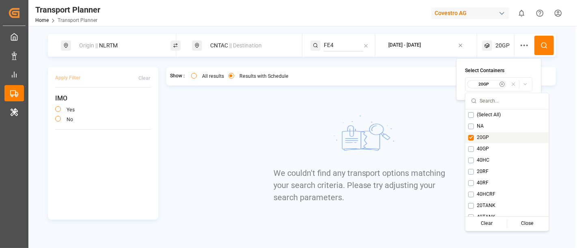
click at [488, 141] on span "20GP" at bounding box center [483, 137] width 12 height 7
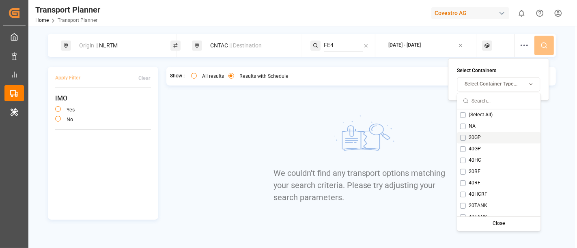
click at [489, 148] on div "40GP" at bounding box center [498, 148] width 83 height 11
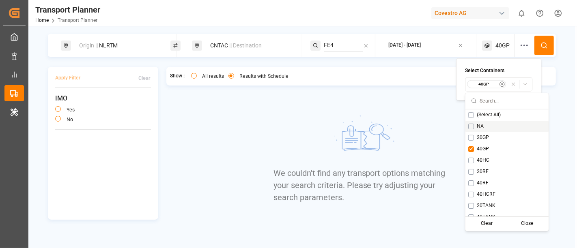
click at [519, 39] on button at bounding box center [543, 45] width 19 height 19
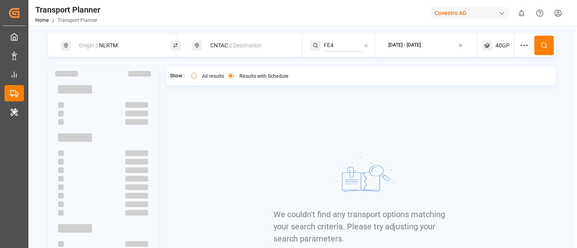
click at [493, 46] on div "40GP" at bounding box center [498, 45] width 32 height 23
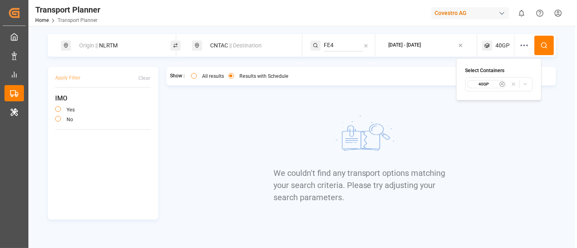
click at [483, 84] on small "40GP" at bounding box center [483, 85] width 28 height 6
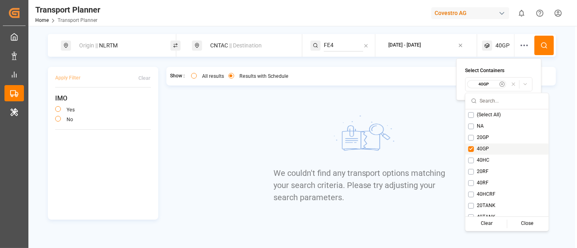
click at [485, 150] on span "40GP" at bounding box center [483, 149] width 12 height 7
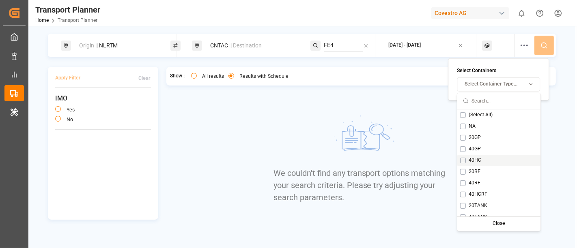
click at [490, 161] on div "40HC" at bounding box center [498, 160] width 83 height 11
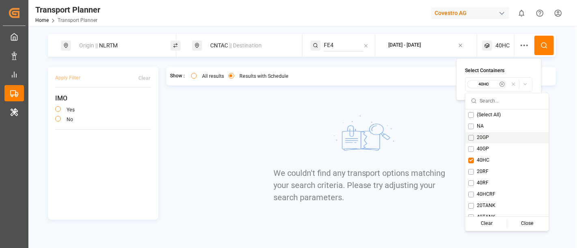
click at [519, 45] on button at bounding box center [543, 45] width 19 height 19
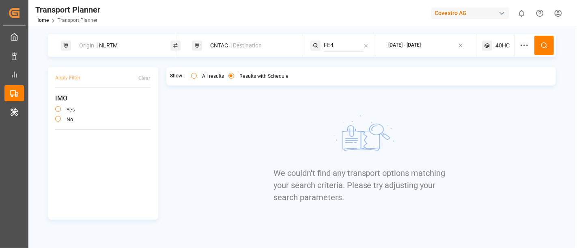
click at [498, 47] on span "40HC" at bounding box center [502, 45] width 14 height 9
click at [492, 82] on small "40HC" at bounding box center [483, 85] width 28 height 6
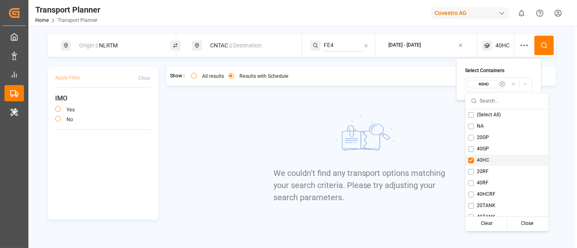
click at [485, 159] on span "40HC" at bounding box center [483, 160] width 13 height 7
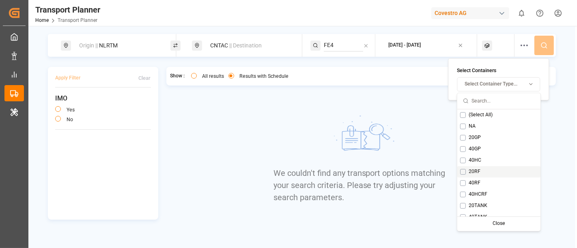
click at [492, 167] on div "20RF" at bounding box center [498, 171] width 83 height 11
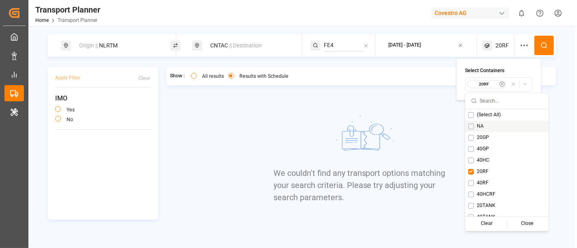
click at [519, 45] on icon at bounding box center [543, 45] width 7 height 7
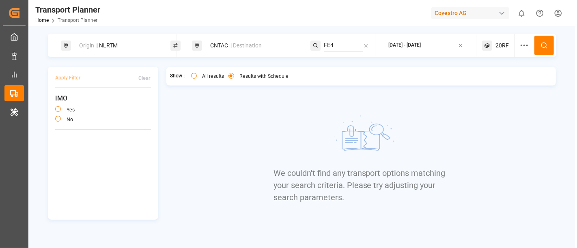
click at [494, 43] on div "20RF" at bounding box center [498, 45] width 32 height 23
click at [482, 86] on small "20RF" at bounding box center [483, 85] width 28 height 6
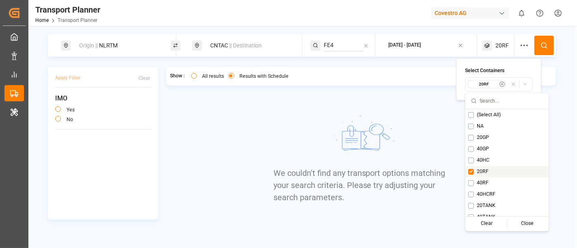
click at [492, 170] on div "20RF" at bounding box center [506, 171] width 83 height 11
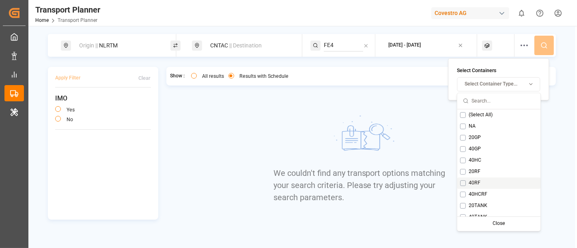
click at [497, 186] on div "40RF" at bounding box center [498, 182] width 83 height 11
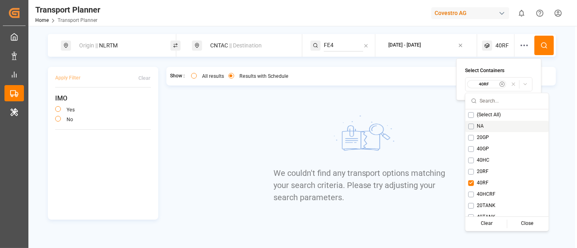
click at [519, 48] on button at bounding box center [543, 45] width 19 height 19
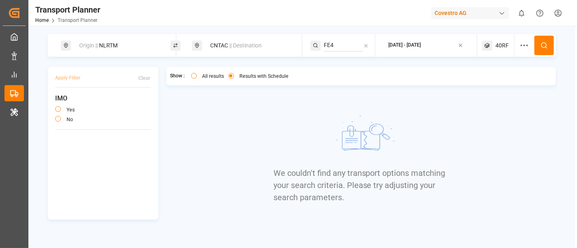
click at [495, 43] on span "40RF" at bounding box center [501, 45] width 13 height 9
click at [486, 86] on small "40RF" at bounding box center [483, 85] width 28 height 6
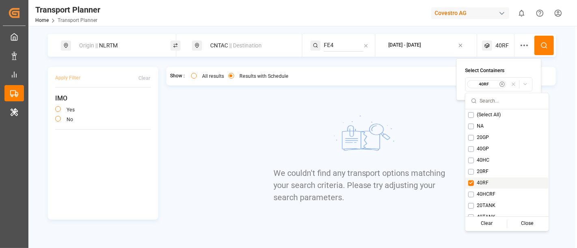
click at [504, 186] on div "40RF" at bounding box center [506, 182] width 83 height 11
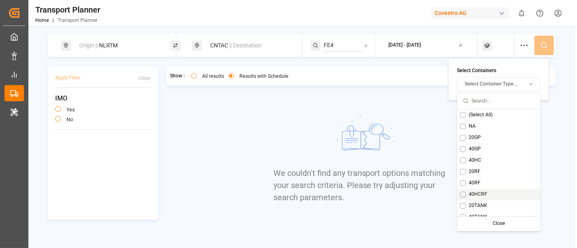
click at [503, 197] on div "40HCRF" at bounding box center [498, 194] width 83 height 11
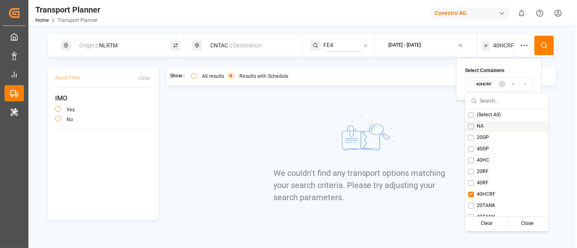
click at [519, 37] on button at bounding box center [543, 45] width 19 height 19
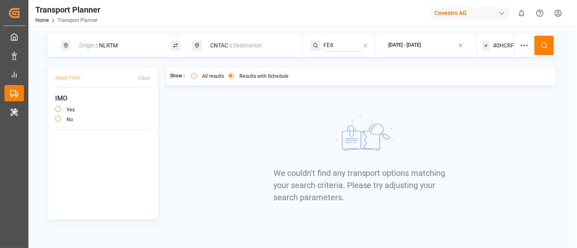
click at [498, 45] on span "40HCRF" at bounding box center [503, 45] width 21 height 9
click at [484, 80] on div "40HCRF" at bounding box center [486, 84] width 39 height 8
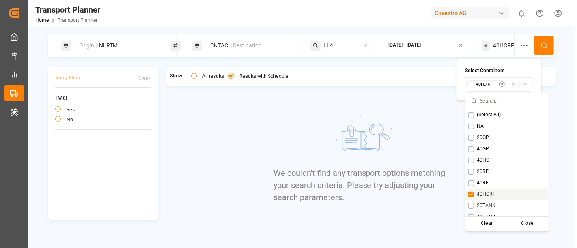
click at [485, 197] on span "40HCRF" at bounding box center [486, 194] width 19 height 7
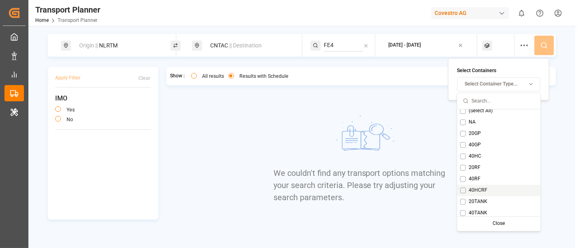
scroll to position [6, 0]
click at [492, 199] on div "20TANK" at bounding box center [498, 199] width 83 height 11
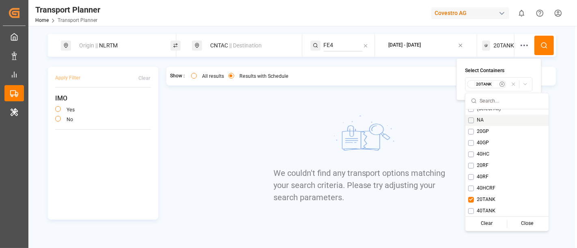
click at [519, 41] on button at bounding box center [543, 45] width 19 height 19
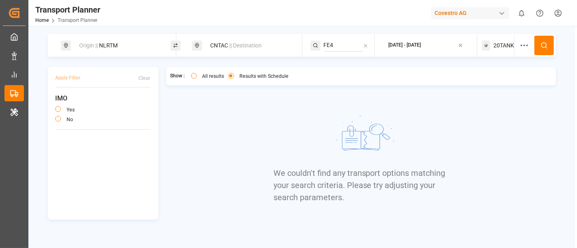
click at [502, 45] on span "20TANK" at bounding box center [503, 45] width 21 height 9
click at [496, 86] on small "20TANK" at bounding box center [483, 85] width 28 height 6
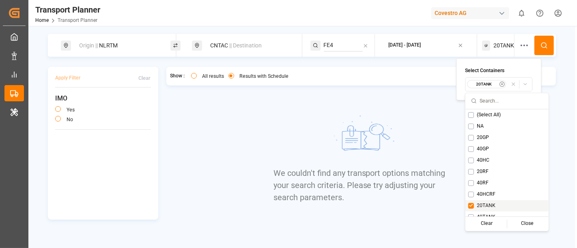
click at [489, 210] on div "20TANK" at bounding box center [506, 205] width 83 height 11
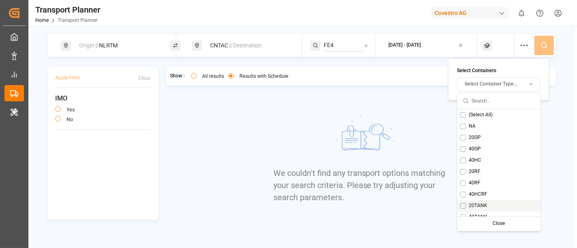
scroll to position [6, 0]
click at [490, 207] on div "40TANK" at bounding box center [498, 210] width 83 height 11
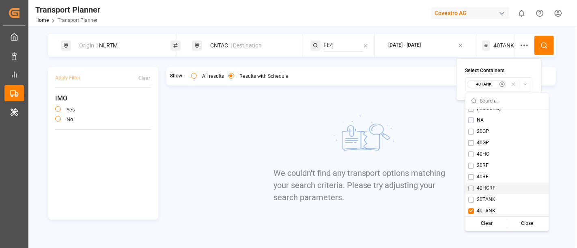
click at [519, 45] on button at bounding box center [543, 45] width 19 height 19
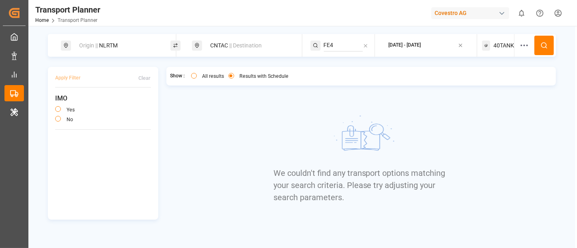
click at [121, 46] on div "Origin || NLRTM" at bounding box center [118, 45] width 88 height 15
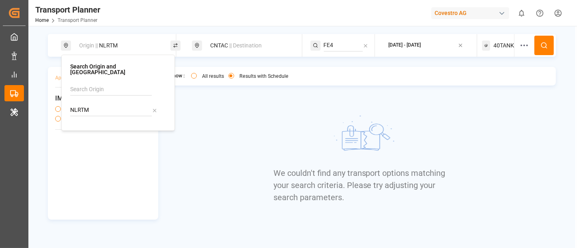
click at [97, 107] on input "NLRTM" at bounding box center [111, 110] width 82 height 12
paste input "DEHA"
type input "DEHAM"
click at [100, 129] on b "DEHAM" at bounding box center [100, 132] width 19 height 6
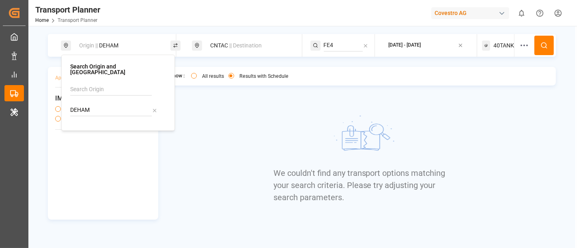
click at [519, 45] on button at bounding box center [543, 45] width 19 height 19
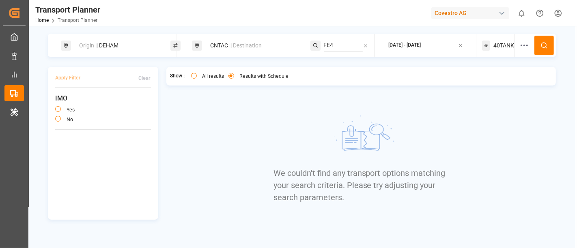
click at [497, 46] on span "40TANK" at bounding box center [503, 45] width 21 height 9
click at [486, 89] on button "40TANK" at bounding box center [498, 84] width 67 height 14
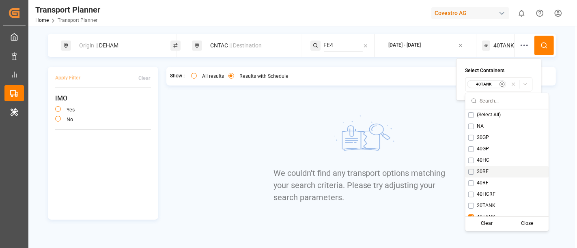
scroll to position [6, 0]
click at [470, 209] on button "Suggestions" at bounding box center [471, 211] width 6 height 6
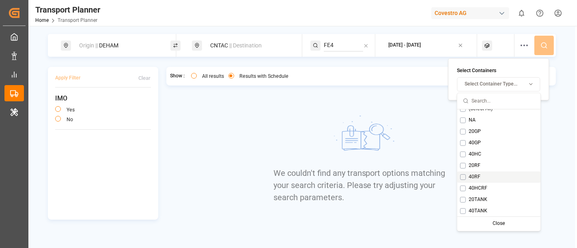
click at [464, 177] on button "Suggestions" at bounding box center [463, 177] width 6 height 6
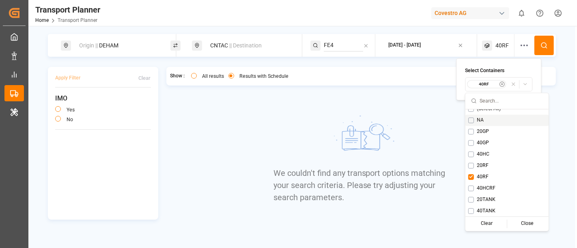
click at [519, 49] on button at bounding box center [543, 45] width 19 height 19
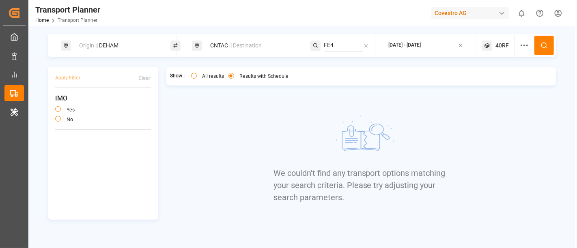
click at [504, 41] on span "40RF" at bounding box center [501, 45] width 13 height 9
click at [483, 82] on small "40RF" at bounding box center [483, 85] width 28 height 6
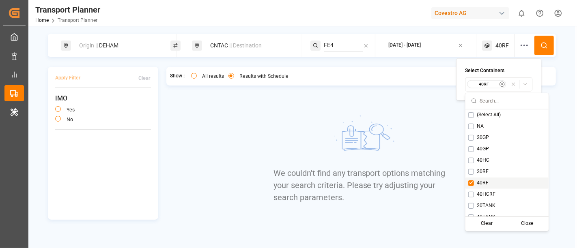
click at [472, 178] on div "40RF" at bounding box center [506, 182] width 83 height 11
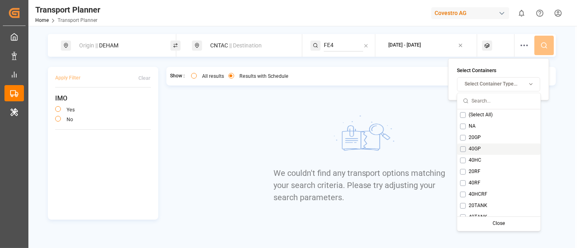
click at [487, 146] on div "40GP" at bounding box center [498, 148] width 83 height 11
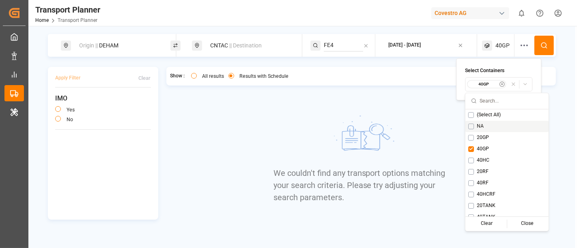
click at [519, 38] on button at bounding box center [543, 45] width 19 height 19
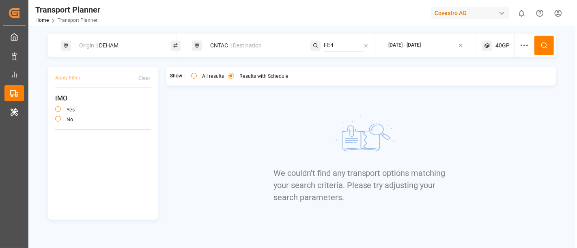
click at [491, 41] on icon at bounding box center [487, 46] width 10 height 10
click at [494, 85] on small "40GP" at bounding box center [483, 85] width 28 height 6
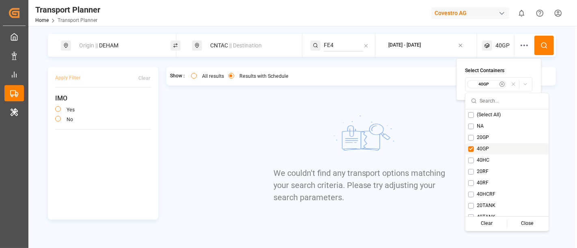
click at [494, 144] on div "40GP" at bounding box center [506, 148] width 83 height 11
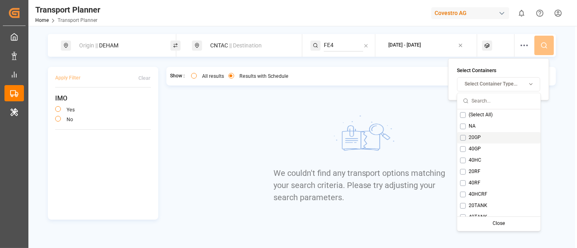
click at [497, 137] on div "20GP" at bounding box center [498, 137] width 83 height 11
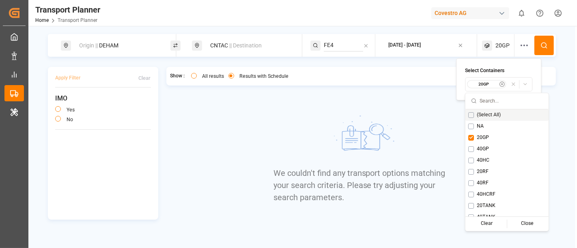
click at [519, 45] on button at bounding box center [543, 45] width 19 height 19
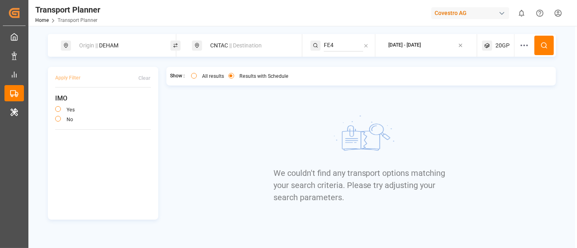
click at [243, 42] on span "|| Destination" at bounding box center [245, 45] width 32 height 6
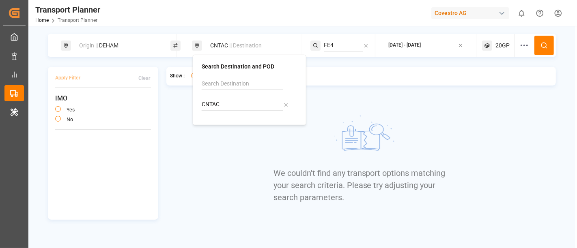
click at [226, 101] on input "CNTAC" at bounding box center [243, 105] width 82 height 12
paste input "TWKEL"
type input "TWKEL"
click at [235, 133] on div "Keelung (Chilung)" at bounding box center [234, 135] width 45 height 9
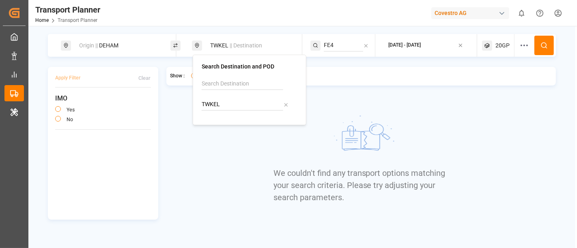
click at [519, 40] on button at bounding box center [543, 45] width 19 height 19
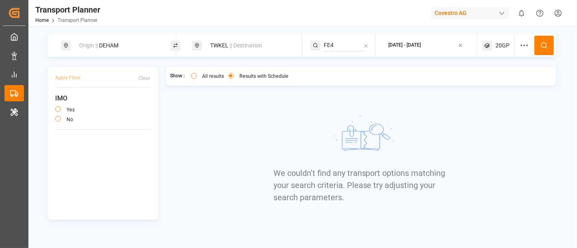
click at [496, 45] on span "20GP" at bounding box center [502, 45] width 14 height 9
click at [496, 43] on span "20GP" at bounding box center [502, 45] width 14 height 9
click at [500, 47] on span "20GP" at bounding box center [502, 45] width 14 height 9
click at [489, 83] on small "20GP" at bounding box center [483, 85] width 28 height 6
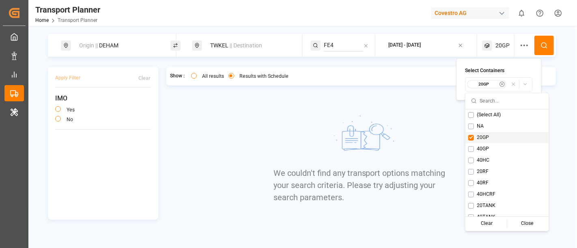
click at [474, 140] on div "20GP" at bounding box center [506, 137] width 83 height 11
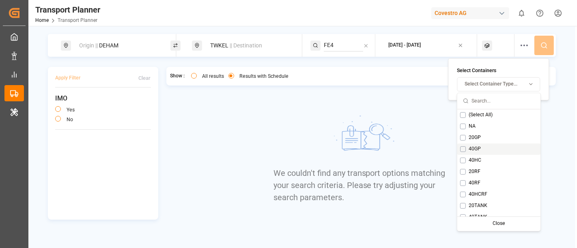
click at [485, 144] on div "40GP" at bounding box center [498, 148] width 83 height 11
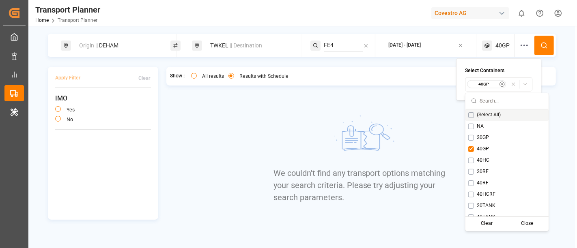
click at [519, 49] on icon at bounding box center [543, 45] width 7 height 7
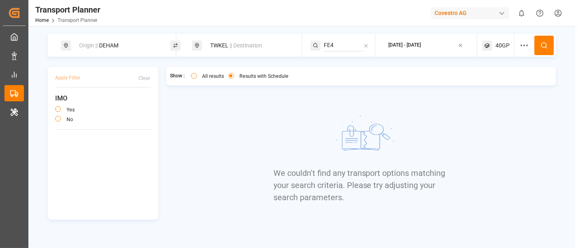
click at [500, 45] on span "40GP" at bounding box center [502, 45] width 14 height 9
click at [480, 82] on small "40GP" at bounding box center [483, 85] width 28 height 6
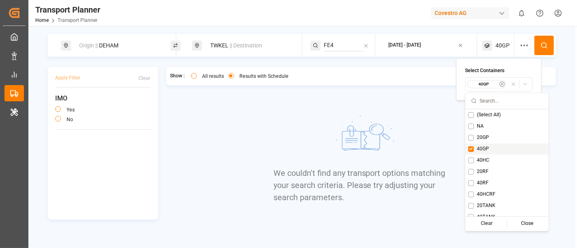
click at [474, 152] on div "40GP" at bounding box center [506, 148] width 83 height 11
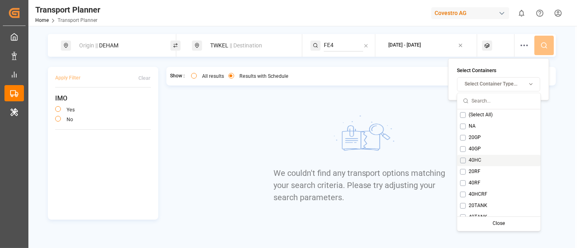
click at [482, 157] on div "40HC" at bounding box center [498, 160] width 83 height 11
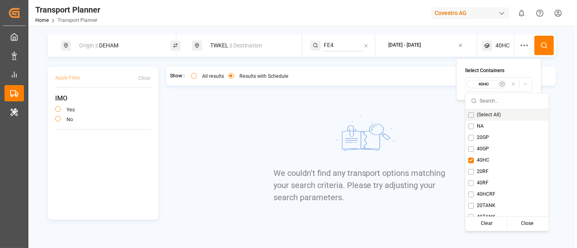
click at [519, 40] on button at bounding box center [543, 45] width 19 height 19
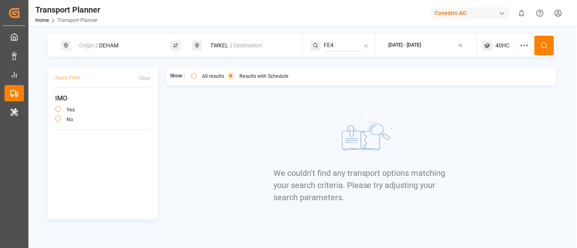
click at [487, 47] on icon at bounding box center [487, 46] width 10 height 10
click at [491, 82] on small "40HC" at bounding box center [483, 85] width 28 height 6
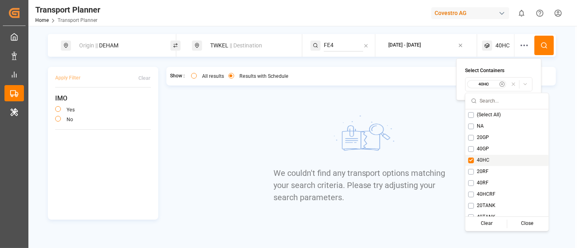
click at [494, 157] on div "40HC" at bounding box center [506, 160] width 83 height 11
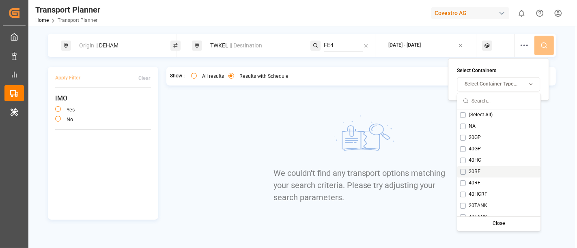
click at [498, 166] on div "20RF" at bounding box center [498, 171] width 83 height 11
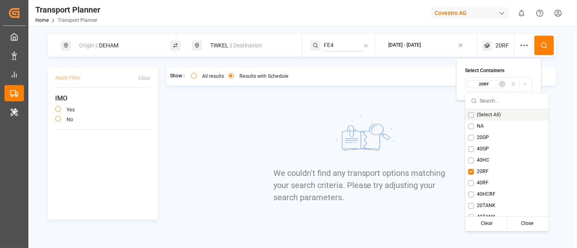
click at [519, 41] on button at bounding box center [543, 45] width 19 height 19
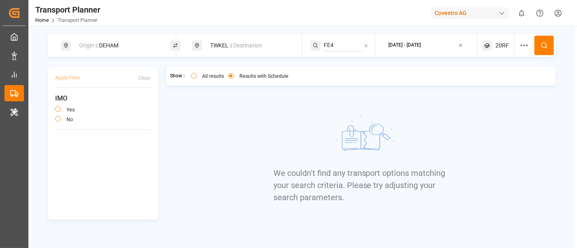
click at [495, 47] on div "20RF" at bounding box center [498, 45] width 32 height 23
click at [483, 85] on small "20RF" at bounding box center [483, 85] width 28 height 6
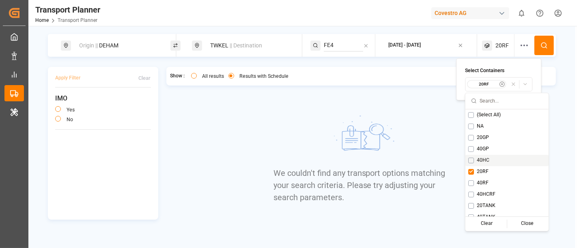
click at [497, 165] on div "40HC" at bounding box center [506, 160] width 83 height 11
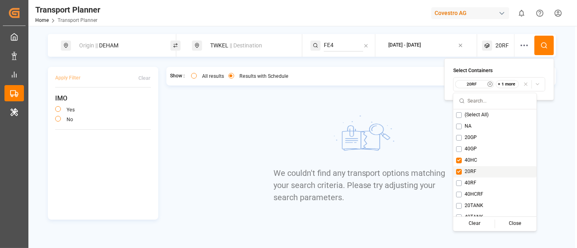
click at [500, 172] on div "20RF" at bounding box center [494, 171] width 83 height 11
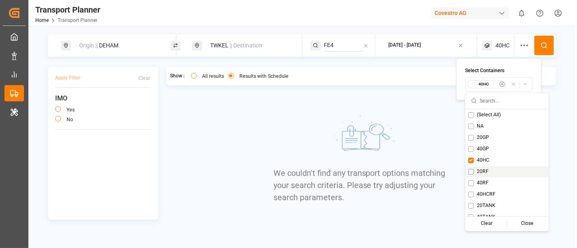
click at [502, 160] on div "40HC" at bounding box center [506, 160] width 83 height 11
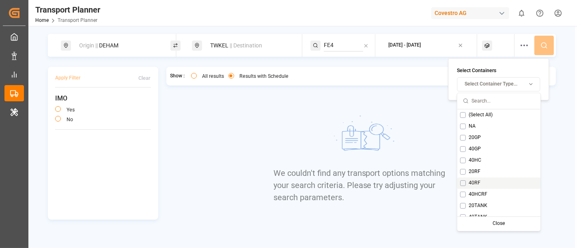
click at [494, 183] on div "40RF" at bounding box center [498, 182] width 83 height 11
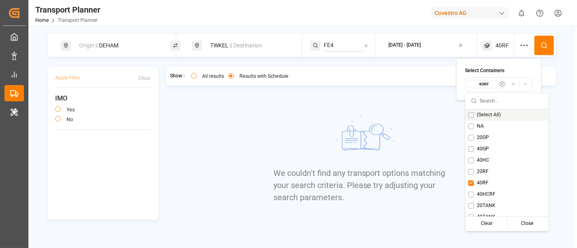
click at [519, 45] on icon at bounding box center [543, 45] width 7 height 7
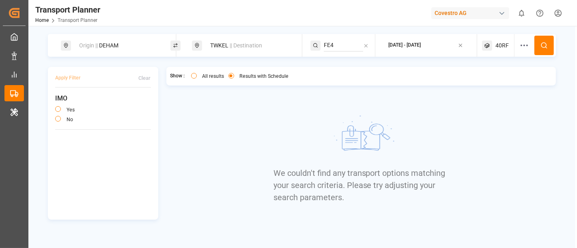
click at [497, 51] on div "40RF" at bounding box center [498, 45] width 32 height 23
click at [475, 86] on small "40RF" at bounding box center [483, 85] width 28 height 6
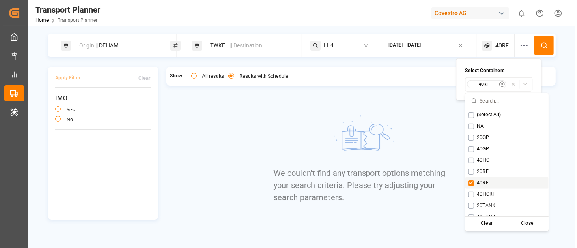
click at [498, 183] on div "40RF" at bounding box center [506, 182] width 83 height 11
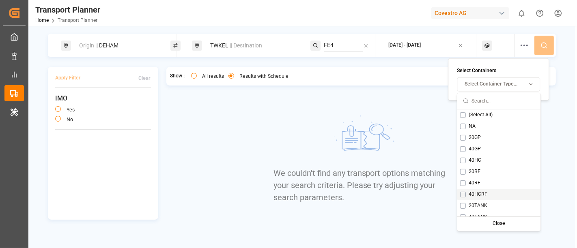
click at [503, 196] on div "40HCRF" at bounding box center [498, 194] width 83 height 11
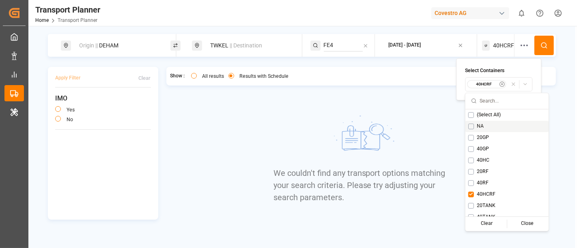
click at [519, 34] on div "Origin || DEHAM TWKEL || Destination FE4 2025-09-28 - 2026-01-31 40HCRF" at bounding box center [302, 45] width 508 height 23
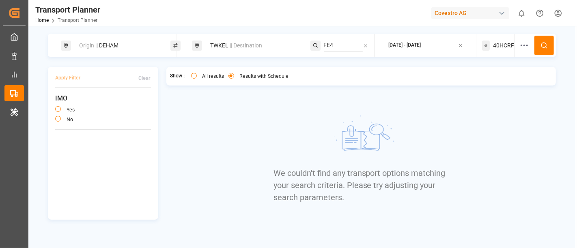
click at [519, 49] on button at bounding box center [543, 45] width 19 height 19
click at [498, 49] on div "40HCRF" at bounding box center [498, 45] width 32 height 23
click at [498, 80] on div "40HCRF" at bounding box center [486, 84] width 39 height 8
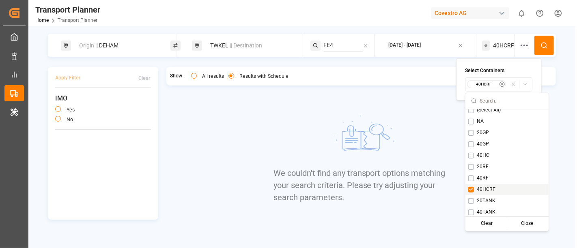
scroll to position [6, 0]
click at [498, 186] on div "40HCRF" at bounding box center [506, 188] width 83 height 11
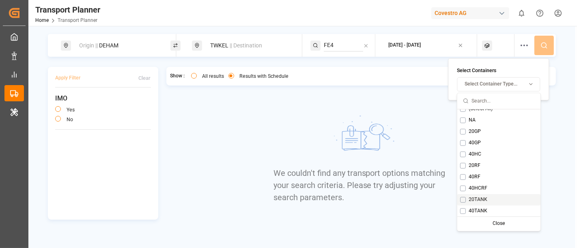
click at [500, 194] on div "20TANK" at bounding box center [498, 199] width 83 height 11
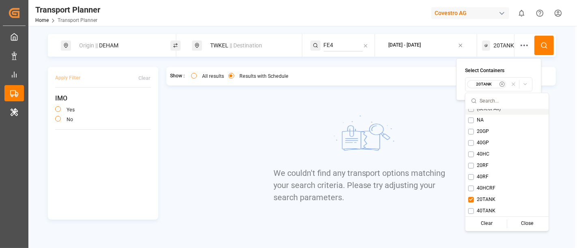
click at [519, 49] on button at bounding box center [543, 45] width 19 height 19
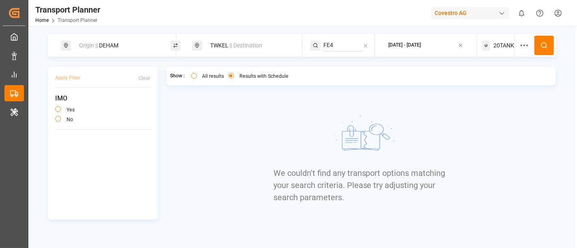
click at [493, 40] on div "20TANK" at bounding box center [498, 45] width 32 height 23
click at [497, 82] on div "20TANK" at bounding box center [486, 84] width 39 height 8
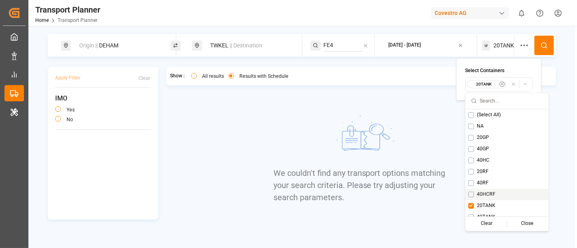
scroll to position [6, 0]
click at [500, 196] on div "20TANK" at bounding box center [506, 199] width 83 height 11
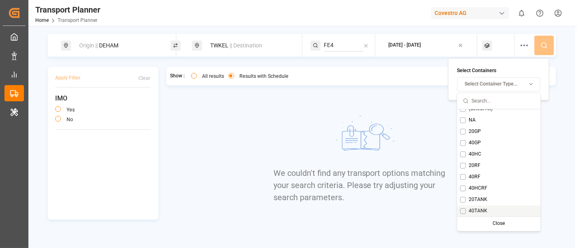
click at [492, 210] on div "40TANK" at bounding box center [498, 210] width 83 height 11
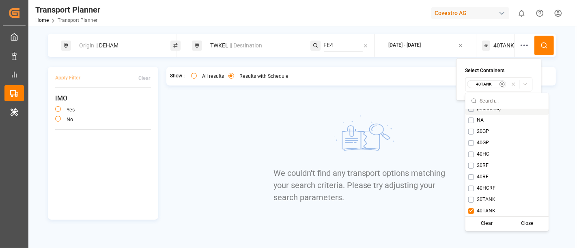
click at [519, 40] on button at bounding box center [543, 45] width 19 height 19
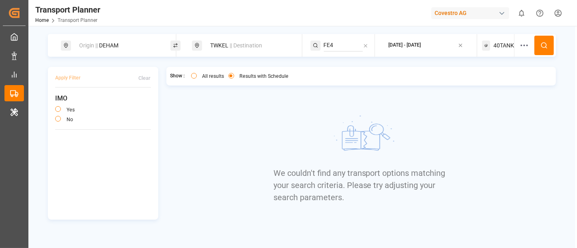
click at [146, 45] on div "Origin || DEHAM" at bounding box center [118, 45] width 88 height 15
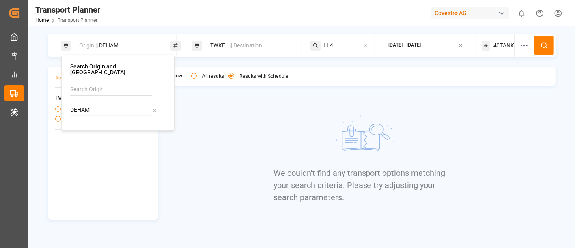
click at [116, 110] on input "DEHAM" at bounding box center [111, 110] width 82 height 12
click at [115, 110] on input "DEHAM" at bounding box center [111, 110] width 82 height 12
paste input "NLRT"
click at [116, 131] on div "NLRTM Rotterdam" at bounding box center [119, 136] width 79 height 17
click at [119, 104] on input "NLRTM" at bounding box center [111, 110] width 82 height 12
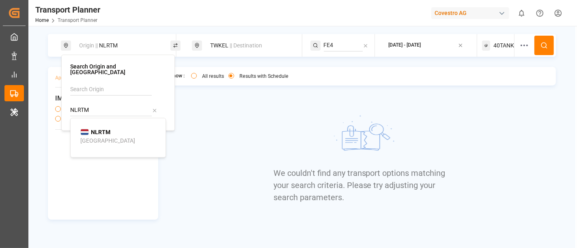
click at [113, 128] on div "NLRTM Rotterdam" at bounding box center [119, 136] width 79 height 17
type input "NLRTM"
click at [519, 47] on icon at bounding box center [543, 45] width 7 height 7
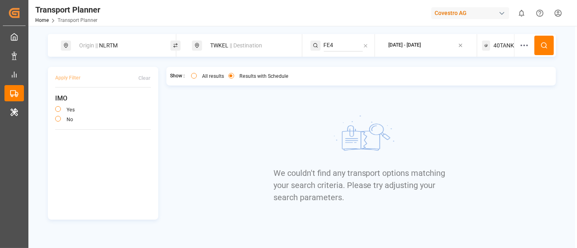
click at [506, 43] on span "40TANK" at bounding box center [503, 45] width 21 height 9
click at [483, 87] on div "40TANK" at bounding box center [486, 84] width 39 height 8
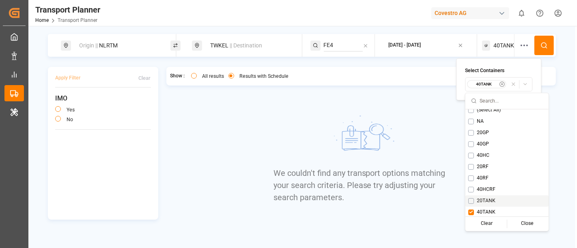
scroll to position [6, 0]
click at [485, 208] on span "40TANK" at bounding box center [486, 211] width 19 height 7
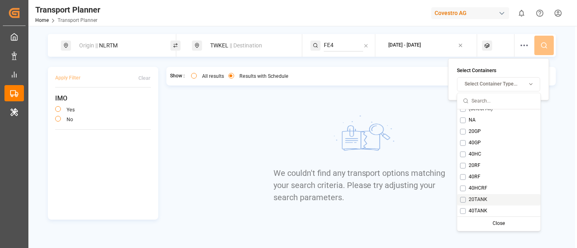
click at [490, 200] on div "20TANK" at bounding box center [498, 199] width 83 height 11
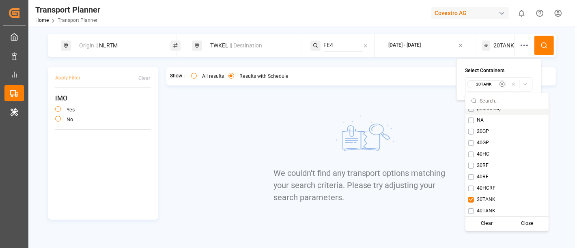
click at [519, 45] on icon at bounding box center [543, 45] width 7 height 7
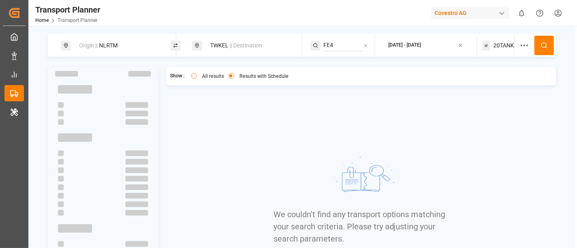
click at [494, 41] on span "20TANK" at bounding box center [503, 45] width 21 height 9
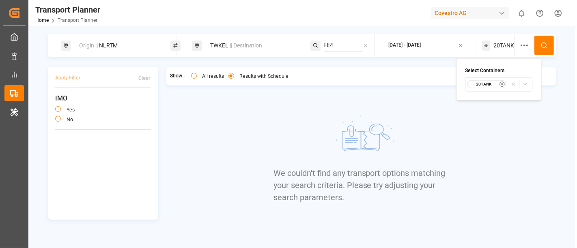
click at [492, 84] on small "20TANK" at bounding box center [483, 85] width 28 height 6
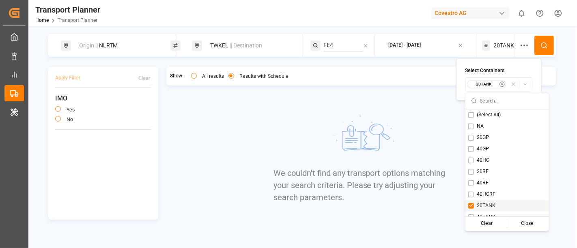
click at [491, 201] on div "20TANK" at bounding box center [506, 205] width 83 height 11
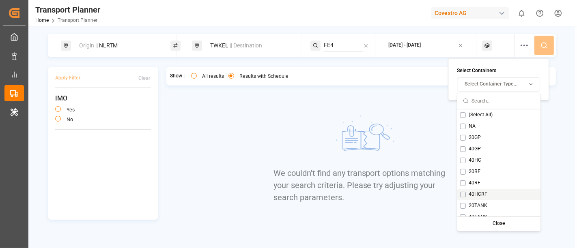
click at [494, 193] on div "40HCRF" at bounding box center [498, 194] width 83 height 11
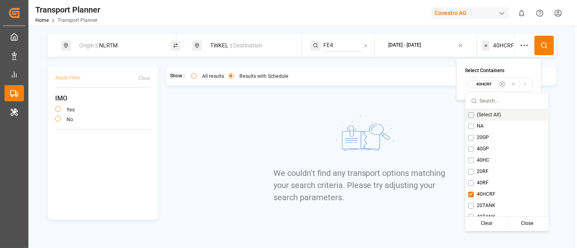
click at [519, 45] on button at bounding box center [543, 45] width 19 height 19
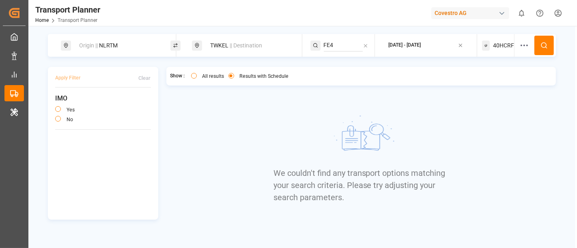
click at [499, 42] on span "40HCRF" at bounding box center [503, 45] width 21 height 9
click at [487, 83] on small "40HCRF" at bounding box center [483, 85] width 28 height 6
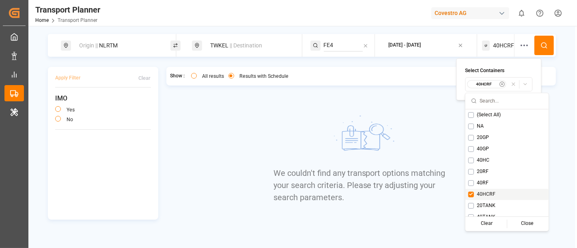
click at [496, 194] on div "40HCRF" at bounding box center [506, 194] width 83 height 11
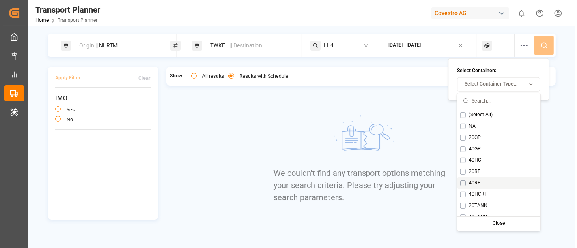
click at [498, 185] on div "40RF" at bounding box center [498, 182] width 83 height 11
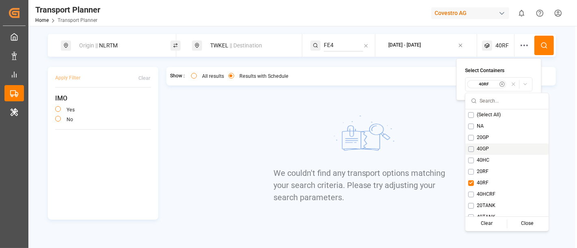
click at [519, 40] on button at bounding box center [543, 45] width 19 height 19
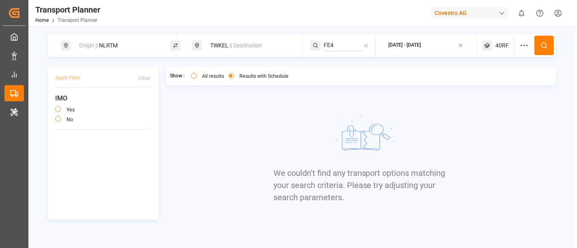
click at [496, 48] on span "40RF" at bounding box center [501, 45] width 13 height 9
click at [485, 84] on small "40RF" at bounding box center [483, 85] width 28 height 6
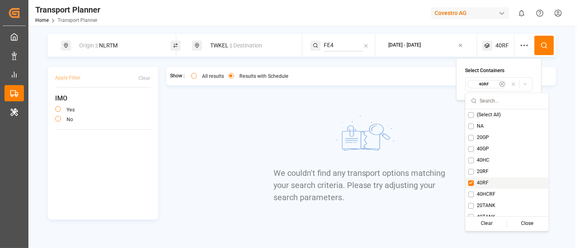
click at [500, 181] on div "40RF" at bounding box center [506, 182] width 83 height 11
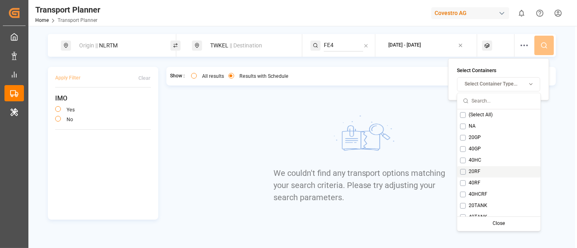
click at [500, 175] on div "20RF" at bounding box center [498, 171] width 83 height 11
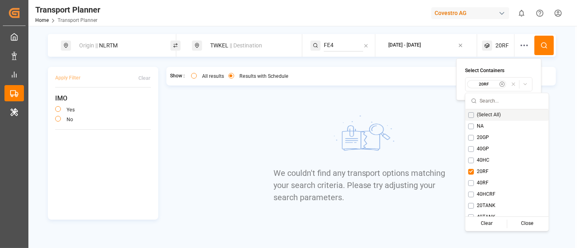
click at [519, 45] on button at bounding box center [543, 45] width 19 height 19
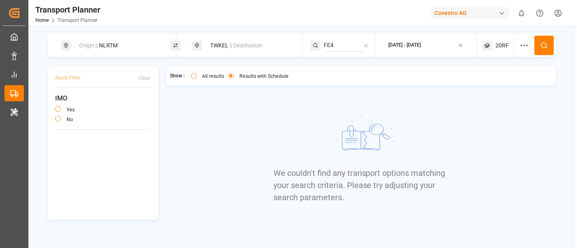
click at [506, 48] on span "20RF" at bounding box center [501, 45] width 13 height 9
click at [477, 83] on small "20RF" at bounding box center [483, 85] width 28 height 6
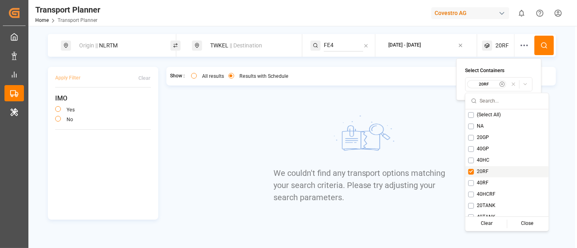
click at [490, 166] on div "20RF" at bounding box center [506, 171] width 83 height 11
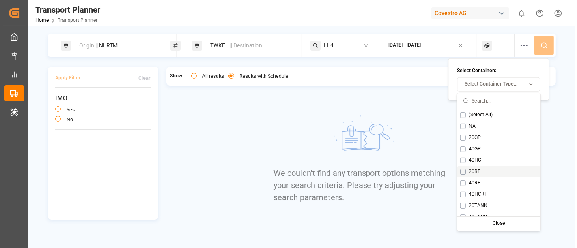
click at [491, 162] on div "40HC" at bounding box center [498, 160] width 83 height 11
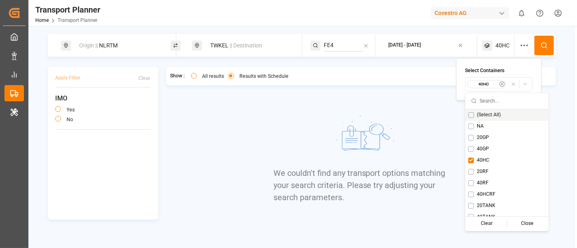
click at [519, 45] on icon at bounding box center [543, 45] width 7 height 7
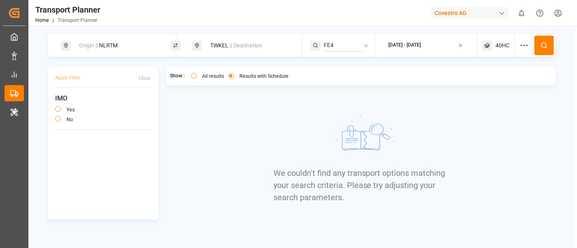
click at [491, 48] on icon at bounding box center [487, 46] width 10 height 10
click at [485, 86] on small "40HC" at bounding box center [483, 85] width 28 height 6
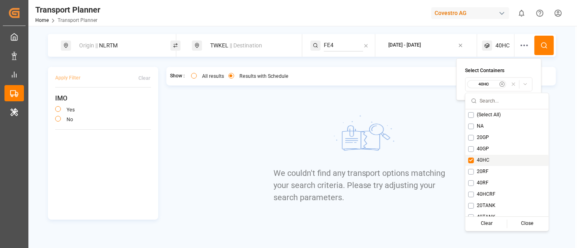
click at [496, 161] on div "40HC" at bounding box center [506, 160] width 83 height 11
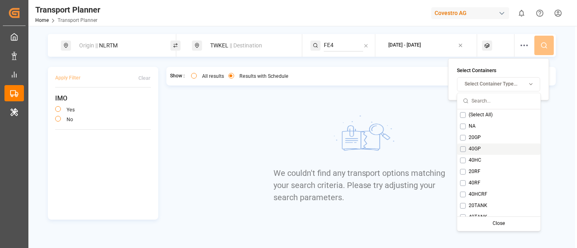
click at [505, 150] on div "40GP" at bounding box center [498, 148] width 83 height 11
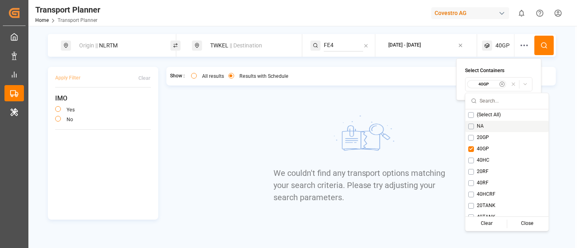
click at [519, 45] on circle at bounding box center [543, 45] width 5 height 5
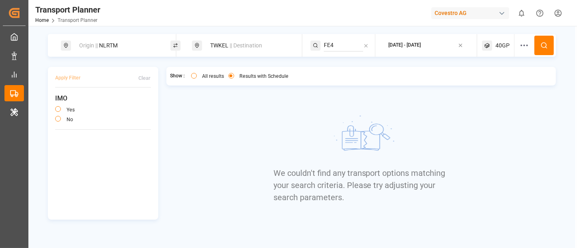
click at [500, 42] on span "40GP" at bounding box center [502, 45] width 14 height 9
click at [492, 82] on small "40GP" at bounding box center [483, 85] width 28 height 6
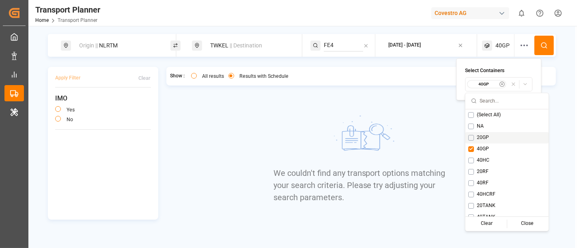
click at [487, 141] on div "20GP" at bounding box center [506, 137] width 83 height 11
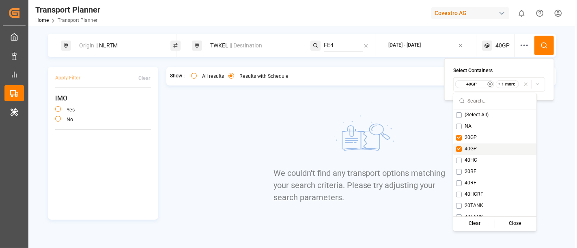
click at [487, 147] on div "40GP" at bounding box center [494, 148] width 83 height 11
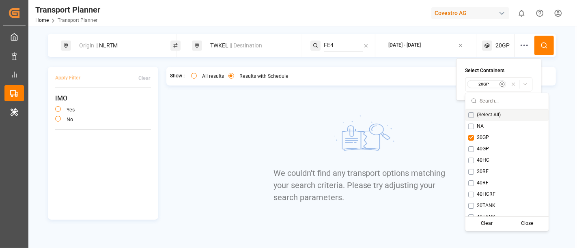
click at [519, 43] on button at bounding box center [543, 45] width 19 height 19
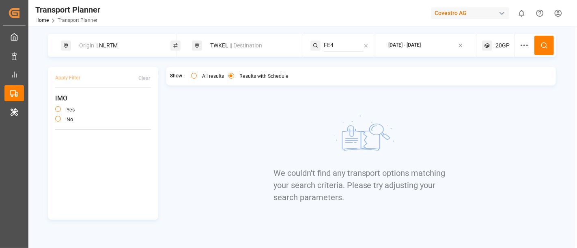
click at [240, 48] on span "|| Destination" at bounding box center [246, 45] width 32 height 6
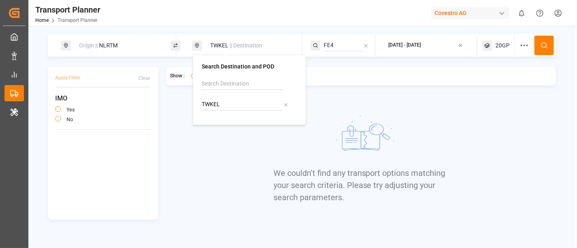
click at [225, 103] on input "TWKEL" at bounding box center [243, 105] width 82 height 12
paste input "CNSHA"
type input "CNSHA"
click at [248, 131] on div "CNSHA Shanghai" at bounding box center [251, 130] width 79 height 17
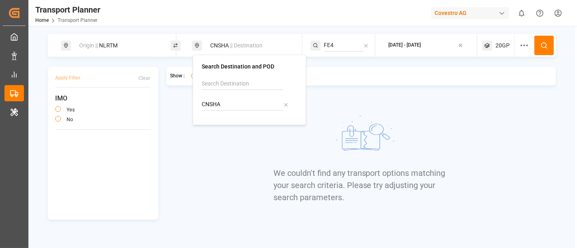
click at [519, 50] on button at bounding box center [543, 45] width 19 height 19
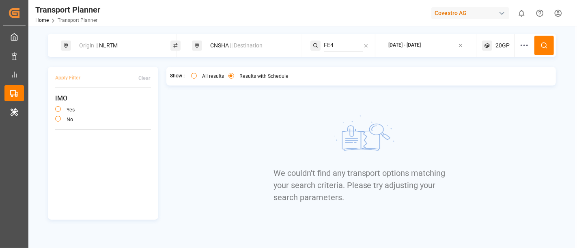
click at [496, 48] on span "20GP" at bounding box center [502, 45] width 14 height 9
click at [487, 87] on div "20GP" at bounding box center [486, 84] width 39 height 8
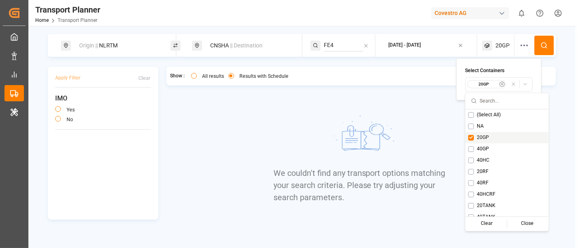
click at [478, 133] on div "20GP" at bounding box center [506, 137] width 83 height 11
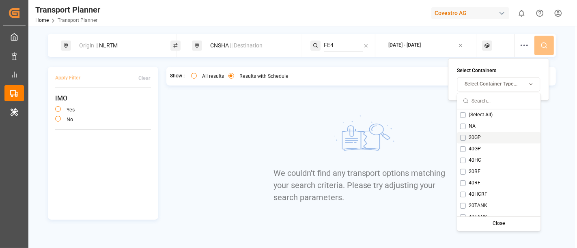
click at [490, 141] on div "20GP" at bounding box center [498, 137] width 83 height 11
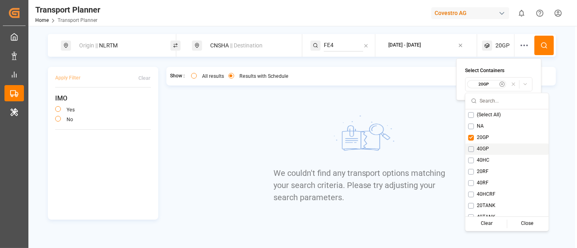
click at [506, 140] on div "20GP" at bounding box center [506, 137] width 83 height 11
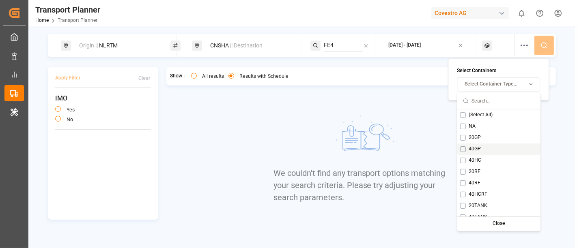
click at [507, 146] on div "40GP" at bounding box center [498, 148] width 83 height 11
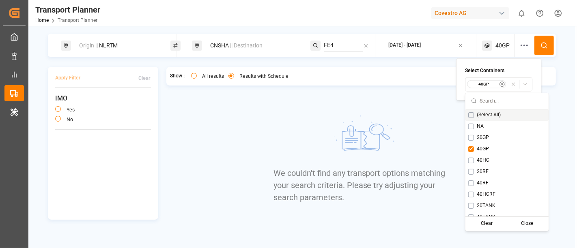
click at [519, 48] on icon at bounding box center [543, 45] width 7 height 7
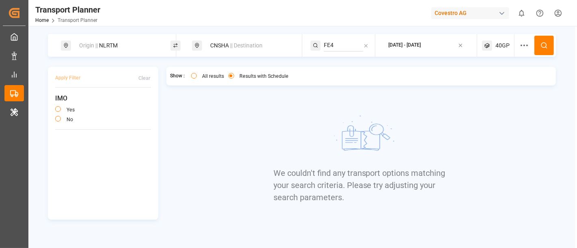
click at [497, 52] on div "40GP" at bounding box center [498, 45] width 32 height 23
click at [479, 80] on div "40GP" at bounding box center [486, 84] width 39 height 8
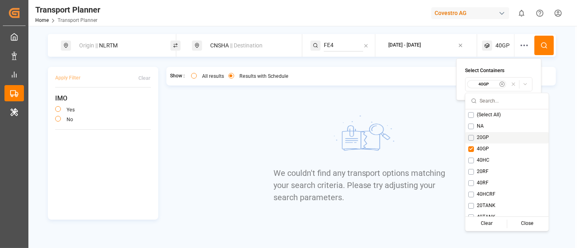
click at [487, 142] on div "20GP" at bounding box center [506, 137] width 83 height 11
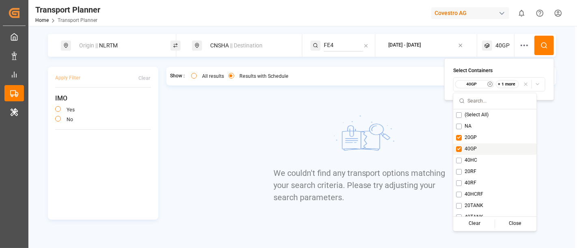
click at [492, 150] on div "40GP" at bounding box center [494, 148] width 83 height 11
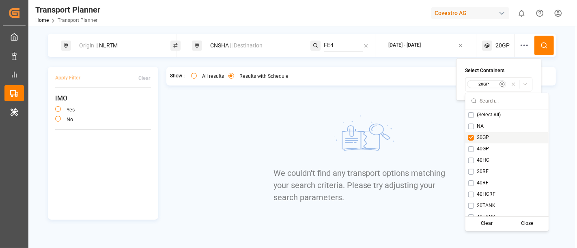
click at [494, 141] on div "20GP" at bounding box center [506, 137] width 83 height 11
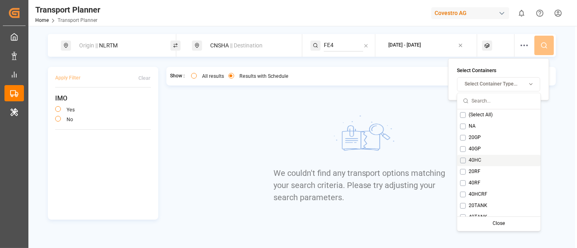
click at [494, 157] on div "40HC" at bounding box center [498, 160] width 83 height 11
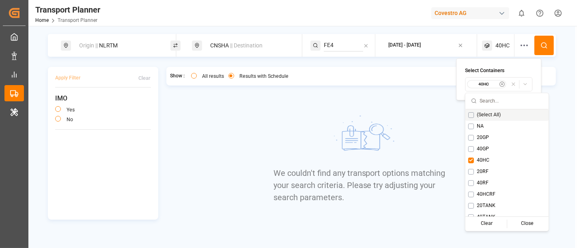
click at [519, 39] on button at bounding box center [543, 45] width 19 height 19
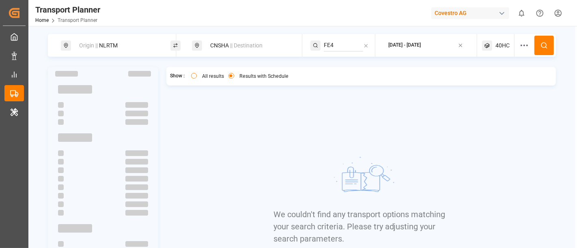
click at [495, 48] on span "40HC" at bounding box center [502, 45] width 14 height 9
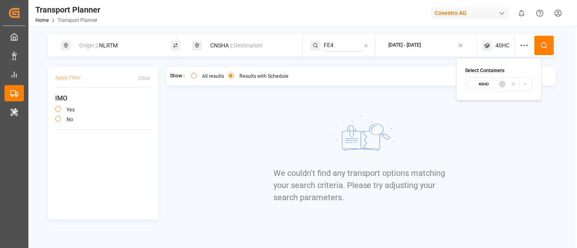
click at [477, 86] on small "40HC" at bounding box center [483, 85] width 28 height 6
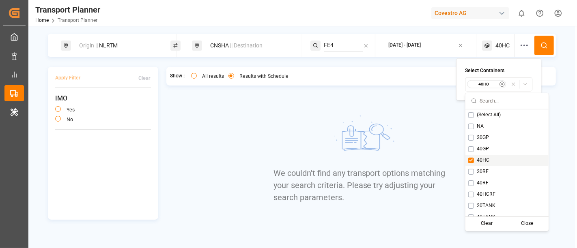
click at [494, 164] on div "40HC" at bounding box center [506, 160] width 83 height 11
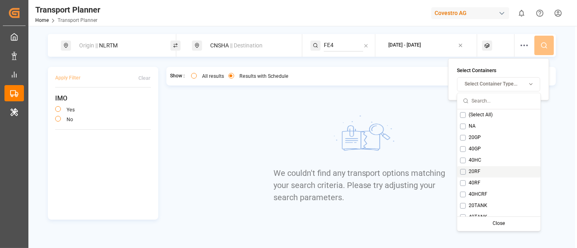
click at [495, 170] on div "20RF" at bounding box center [498, 171] width 83 height 11
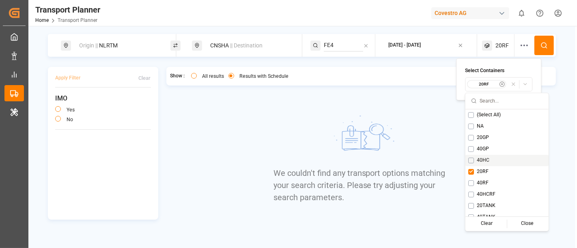
click at [519, 42] on icon at bounding box center [543, 45] width 7 height 7
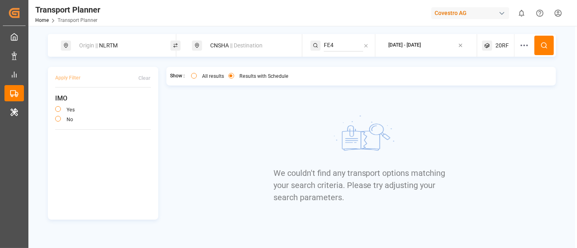
click at [492, 49] on div "20RF" at bounding box center [498, 45] width 32 height 23
click at [478, 84] on small "20RF" at bounding box center [483, 85] width 28 height 6
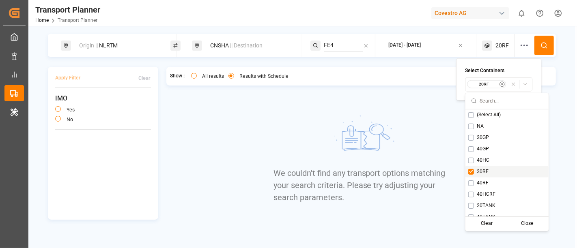
click at [486, 176] on div "20RF" at bounding box center [506, 171] width 83 height 11
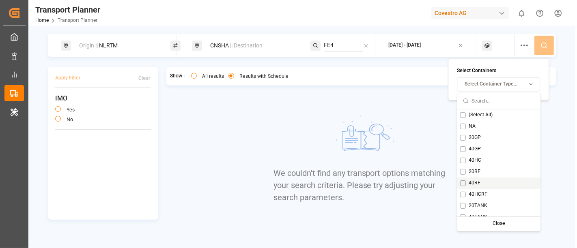
click at [489, 179] on div "40RF" at bounding box center [498, 182] width 83 height 11
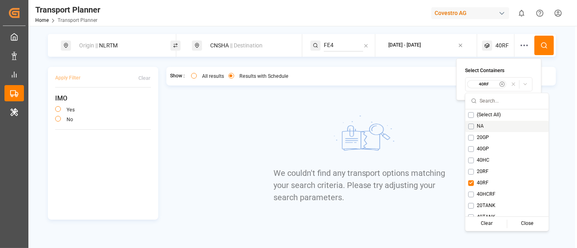
click at [519, 47] on button at bounding box center [543, 45] width 19 height 19
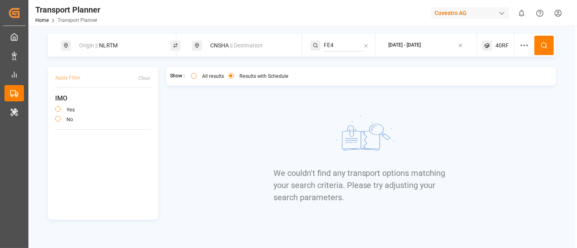
click at [487, 43] on icon at bounding box center [487, 45] width 4 height 4
click at [473, 81] on div "40RF" at bounding box center [486, 84] width 39 height 8
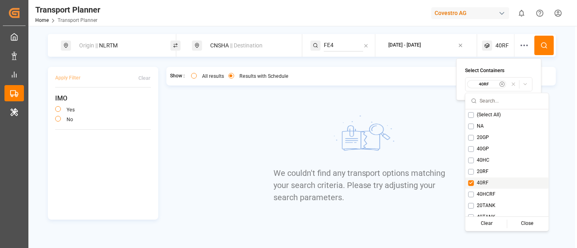
click at [495, 186] on div "40RF" at bounding box center [506, 182] width 83 height 11
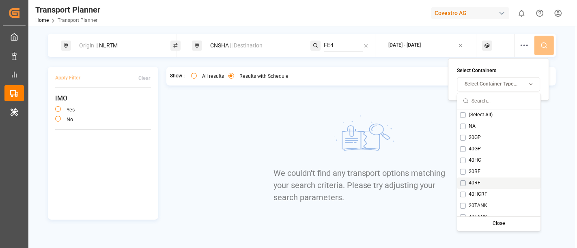
click at [495, 187] on div "40RF" at bounding box center [498, 182] width 83 height 11
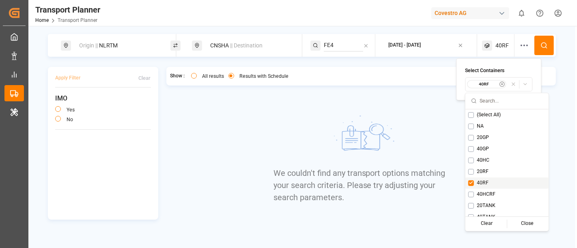
click at [504, 185] on div "40RF" at bounding box center [506, 182] width 83 height 11
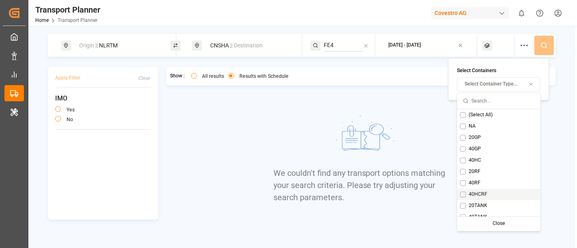
click at [502, 191] on div "40HCRF" at bounding box center [498, 194] width 83 height 11
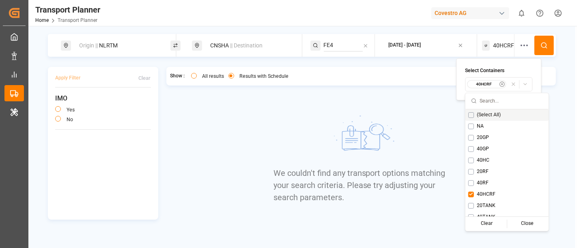
click at [519, 40] on button at bounding box center [543, 45] width 19 height 19
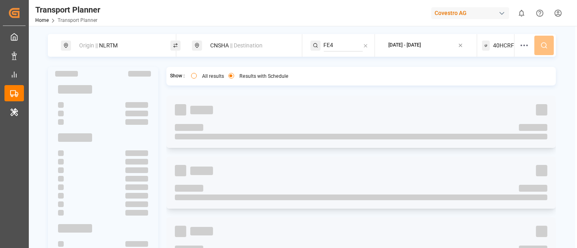
click at [488, 41] on icon at bounding box center [486, 46] width 8 height 10
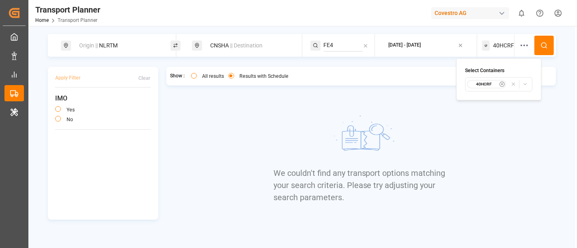
click at [477, 87] on div "40HCRF" at bounding box center [486, 84] width 39 height 8
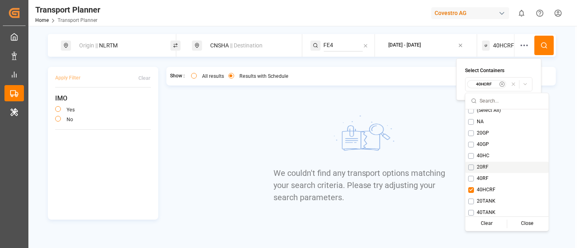
scroll to position [6, 0]
click at [497, 200] on div "20TANK" at bounding box center [506, 199] width 83 height 11
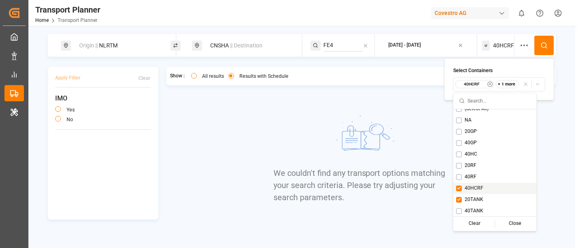
click at [500, 191] on div "40HCRF" at bounding box center [494, 188] width 83 height 11
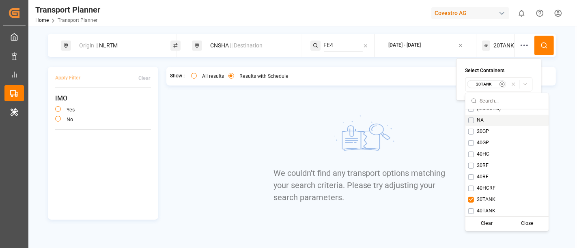
click at [519, 52] on button at bounding box center [543, 45] width 19 height 19
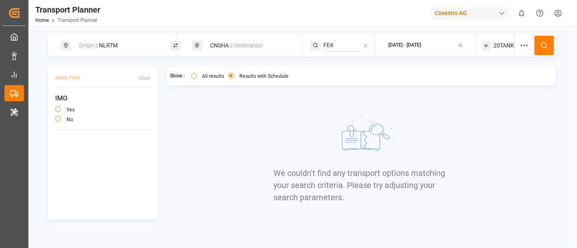
click at [494, 43] on span "20TANK" at bounding box center [503, 45] width 21 height 9
click at [474, 79] on button "20TANK" at bounding box center [498, 84] width 67 height 14
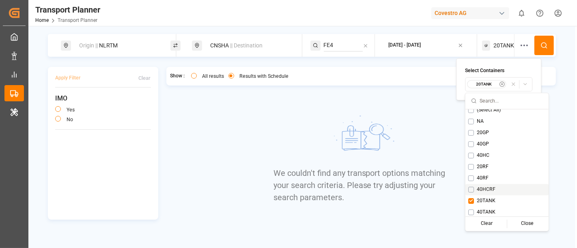
scroll to position [6, 0]
click at [500, 194] on div "20TANK" at bounding box center [506, 199] width 83 height 11
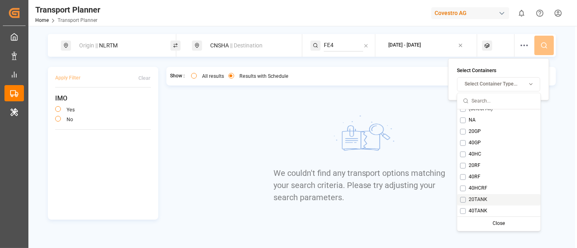
click at [502, 202] on div "20TANK" at bounding box center [498, 199] width 83 height 11
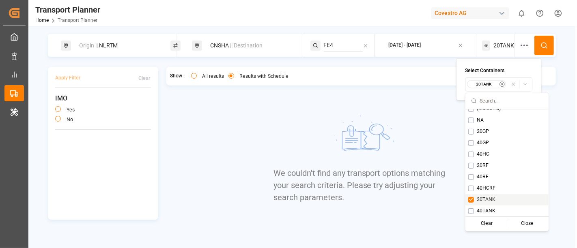
click at [503, 201] on div "20TANK" at bounding box center [506, 199] width 83 height 11
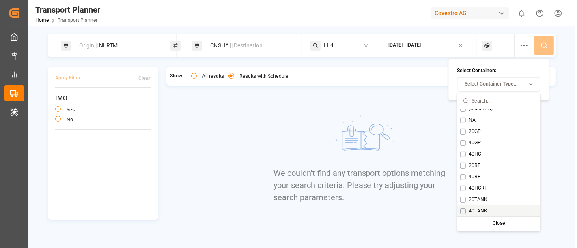
click at [503, 208] on div "40TANK" at bounding box center [498, 210] width 83 height 11
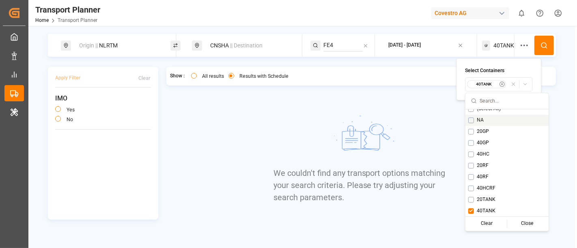
click at [519, 43] on circle at bounding box center [543, 45] width 5 height 5
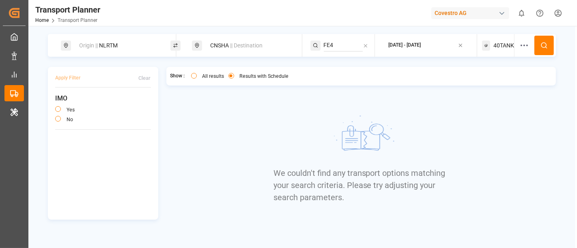
click at [127, 46] on div "Origin || NLRTM" at bounding box center [118, 45] width 88 height 15
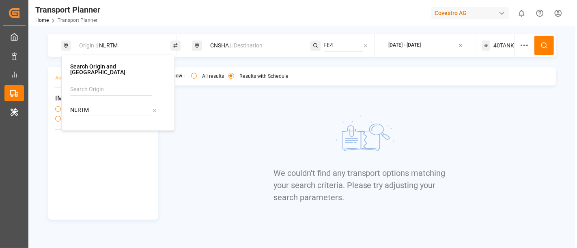
click at [103, 104] on input "NLRTM" at bounding box center [111, 110] width 82 height 12
paste input "DEHA"
type input "DEHAM"
click at [106, 129] on b "DEHAM" at bounding box center [100, 132] width 19 height 6
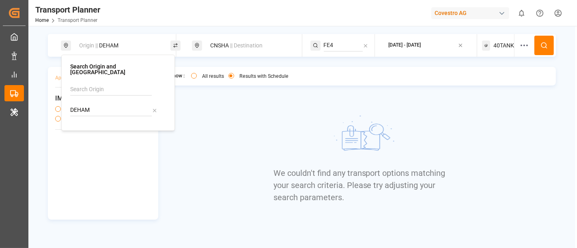
click at [519, 41] on button at bounding box center [543, 45] width 19 height 19
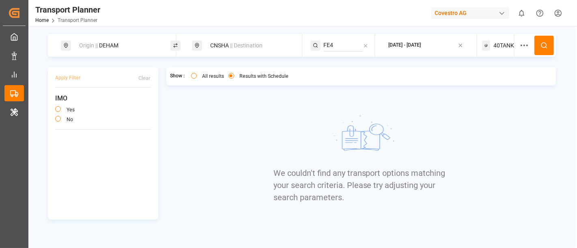
click at [497, 49] on span "40TANK" at bounding box center [503, 45] width 21 height 9
click at [482, 84] on small "40TANK" at bounding box center [483, 85] width 28 height 6
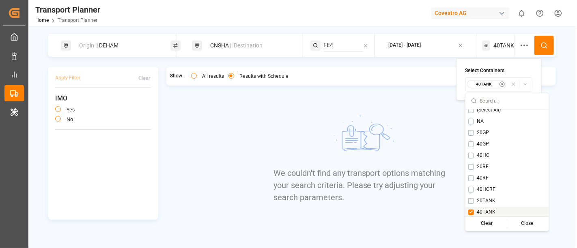
scroll to position [6, 0]
click at [493, 206] on div "40TANK" at bounding box center [506, 210] width 83 height 11
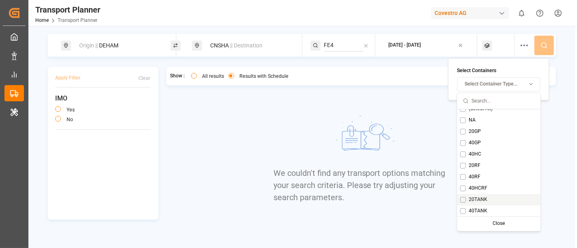
click at [497, 198] on div "20TANK" at bounding box center [498, 199] width 83 height 11
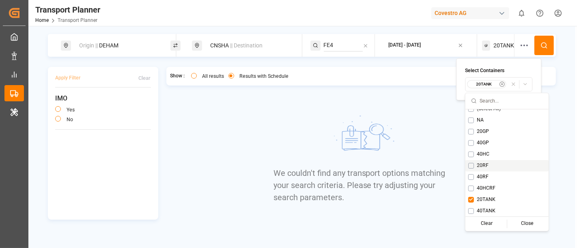
click at [519, 42] on button at bounding box center [543, 45] width 19 height 19
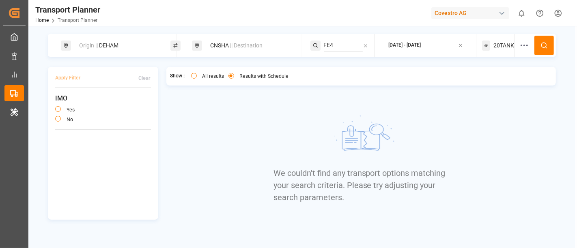
click at [494, 43] on span "20TANK" at bounding box center [503, 45] width 21 height 9
click at [484, 85] on small "20TANK" at bounding box center [483, 85] width 28 height 6
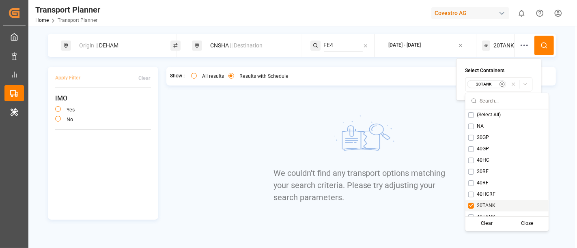
click at [504, 204] on div "20TANK" at bounding box center [506, 205] width 83 height 11
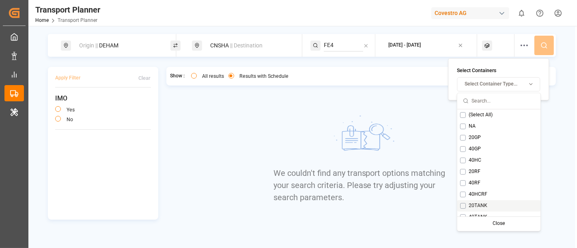
click at [506, 193] on div "40HCRF" at bounding box center [498, 194] width 83 height 11
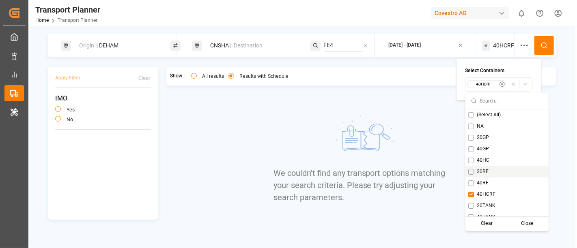
click at [519, 48] on icon at bounding box center [543, 45] width 7 height 7
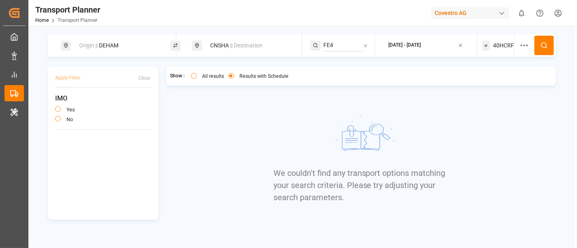
click at [492, 52] on div "40HCRF" at bounding box center [498, 45] width 32 height 23
click at [484, 83] on small "40HCRF" at bounding box center [483, 85] width 28 height 6
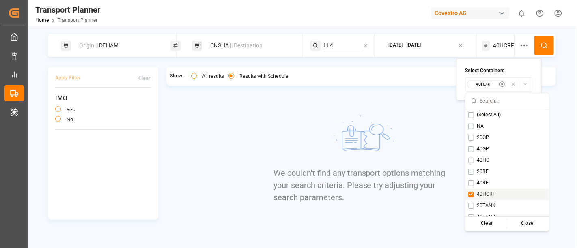
click at [497, 193] on div "40HCRF" at bounding box center [506, 194] width 83 height 11
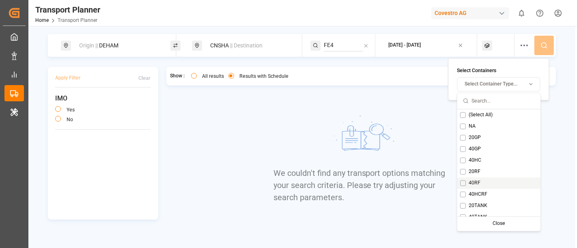
click at [497, 183] on div "40RF" at bounding box center [498, 182] width 83 height 11
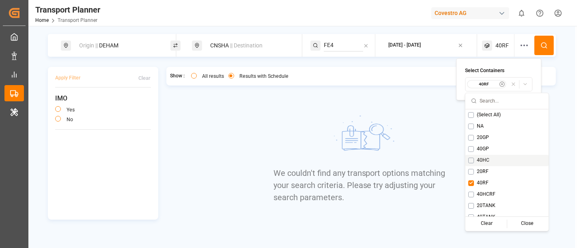
click at [519, 39] on button at bounding box center [543, 45] width 19 height 19
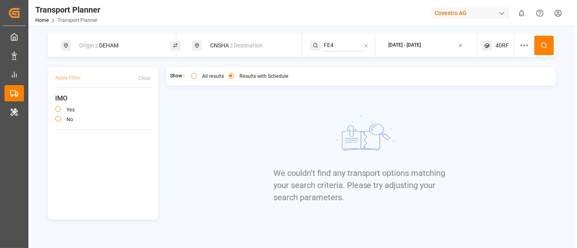
click at [498, 43] on span "40RF" at bounding box center [501, 45] width 13 height 9
click at [476, 86] on small "40RF" at bounding box center [483, 85] width 28 height 6
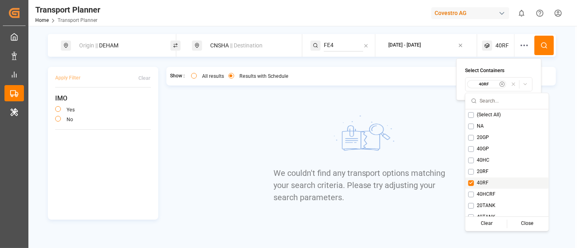
click at [492, 181] on div "40RF" at bounding box center [506, 182] width 83 height 11
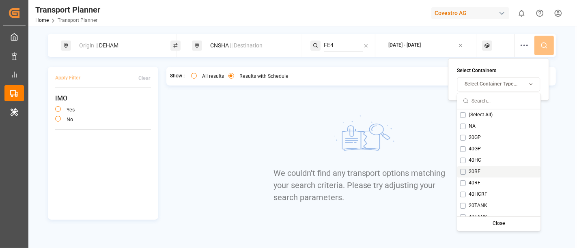
click at [497, 174] on div "20RF" at bounding box center [498, 171] width 83 height 11
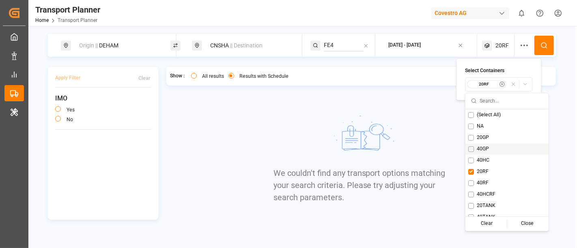
click at [519, 45] on icon at bounding box center [543, 45] width 7 height 7
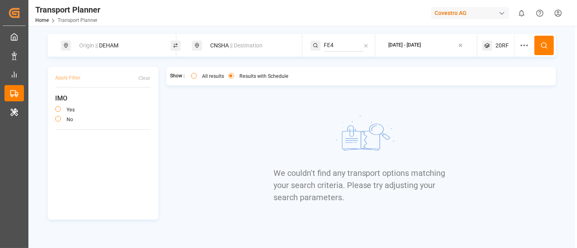
click at [496, 50] on div "20RF" at bounding box center [498, 45] width 32 height 23
click at [488, 84] on small "20RF" at bounding box center [483, 85] width 28 height 6
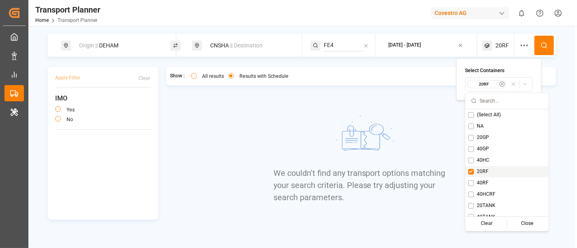
click at [505, 167] on div "20RF" at bounding box center [506, 171] width 83 height 11
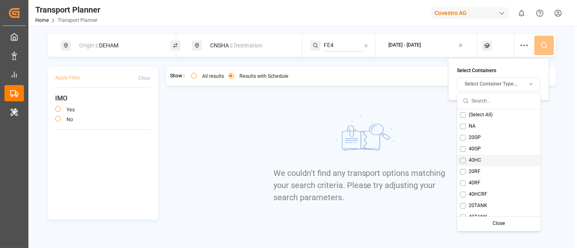
click at [508, 160] on div "40HC" at bounding box center [498, 160] width 83 height 11
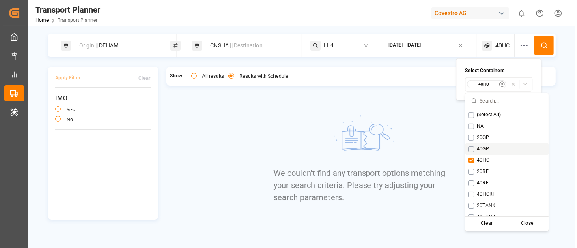
click at [519, 44] on button at bounding box center [543, 45] width 19 height 19
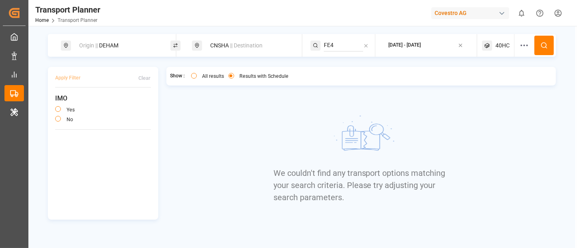
click at [494, 41] on div "40HC" at bounding box center [498, 45] width 32 height 23
click at [485, 86] on small "40HC" at bounding box center [483, 85] width 28 height 6
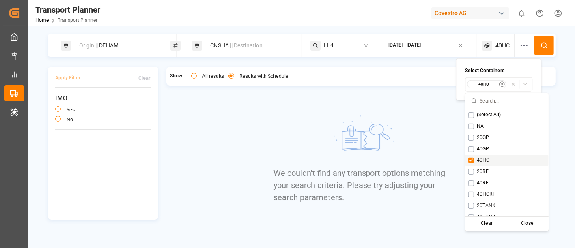
click at [496, 160] on div "40HC" at bounding box center [506, 160] width 83 height 11
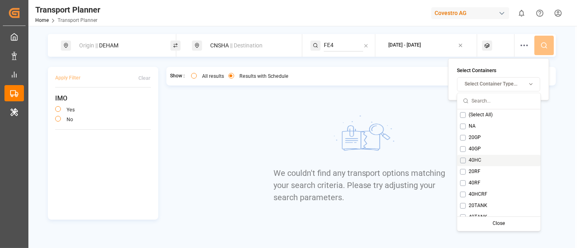
click at [501, 150] on div "40GP" at bounding box center [498, 148] width 83 height 11
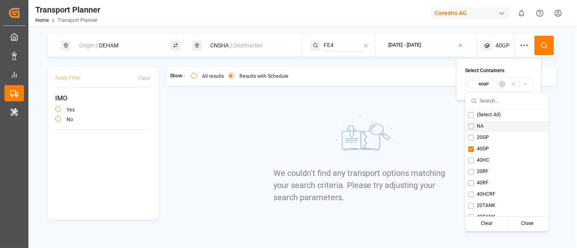
click at [519, 43] on icon at bounding box center [543, 45] width 7 height 7
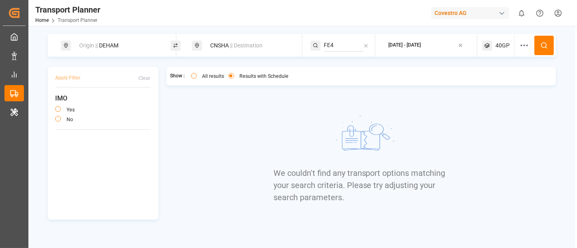
click at [502, 43] on span "40GP" at bounding box center [502, 45] width 14 height 9
click at [477, 80] on div "40GP" at bounding box center [486, 84] width 39 height 8
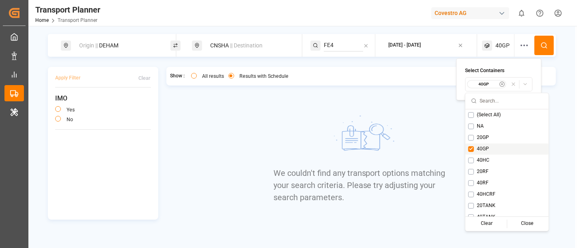
click at [497, 149] on div "40GP" at bounding box center [506, 148] width 83 height 11
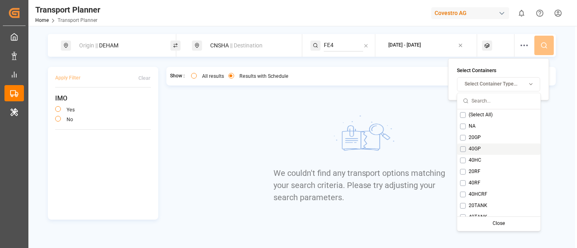
click at [503, 136] on div "20GP" at bounding box center [498, 137] width 83 height 11
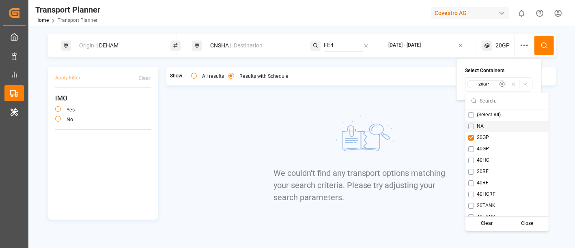
click at [519, 44] on button at bounding box center [543, 45] width 19 height 19
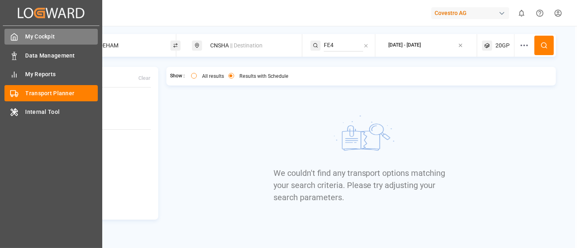
click at [5, 38] on div at bounding box center [11, 36] width 14 height 9
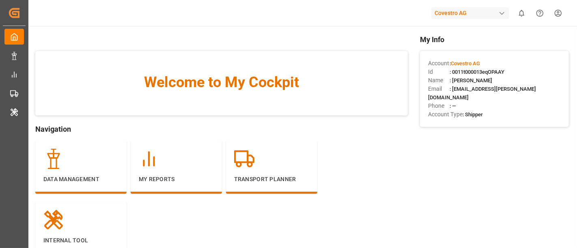
click at [469, 11] on div "Covestro AG" at bounding box center [470, 13] width 78 height 12
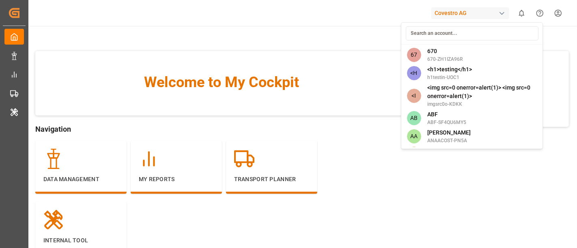
click at [476, 37] on input at bounding box center [472, 33] width 133 height 14
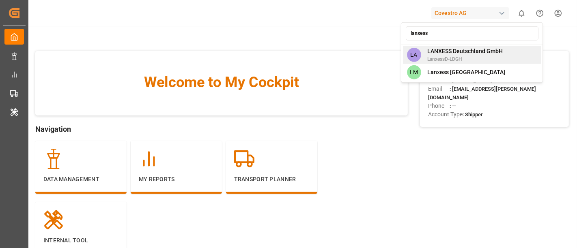
type input "lanxess"
click at [476, 54] on span "LANXESS Deutschland GmbH" at bounding box center [464, 51] width 75 height 9
